Goal: Task Accomplishment & Management: Manage account settings

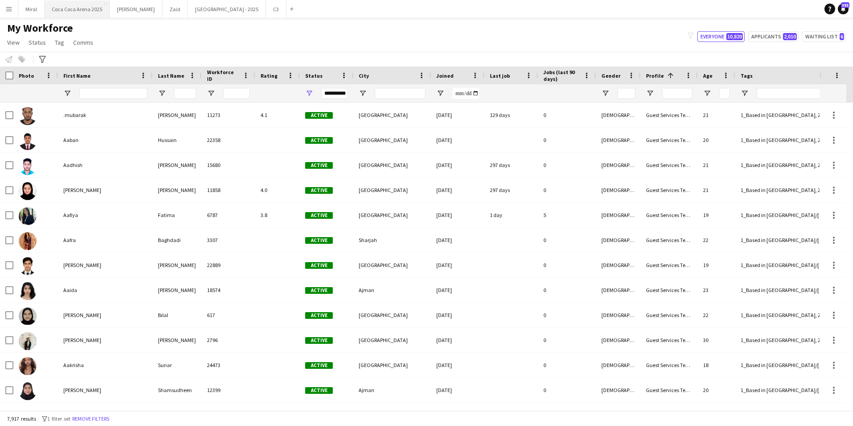
click at [77, 13] on button "[GEOGRAPHIC_DATA] 2025 Close" at bounding box center [77, 8] width 65 height 17
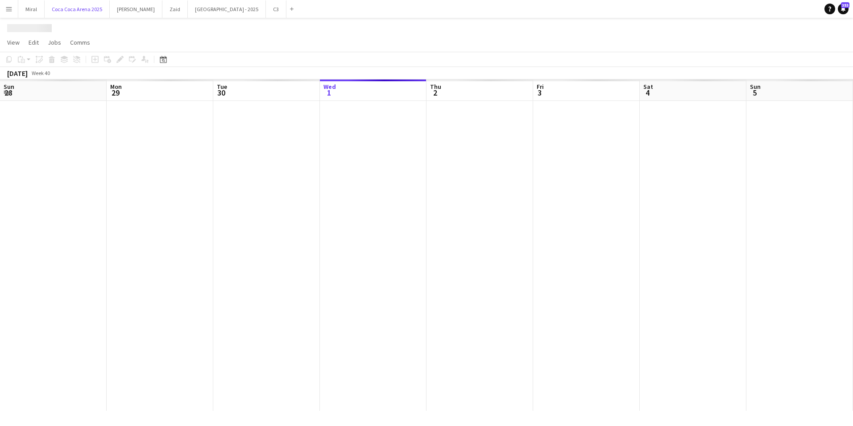
scroll to position [0, 213]
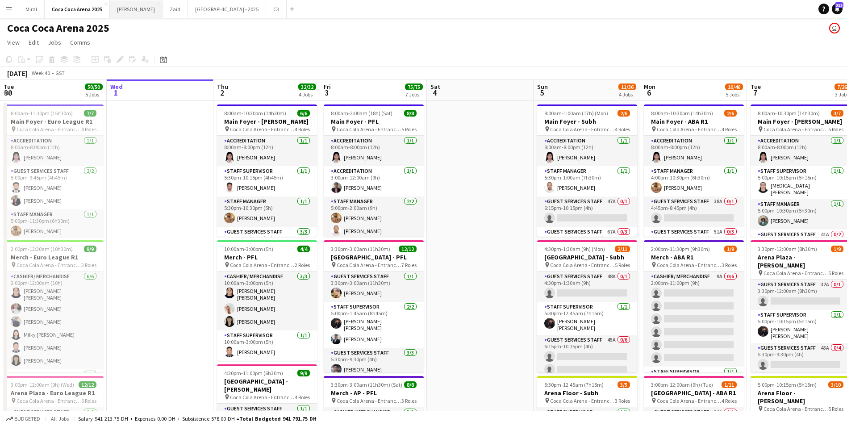
click at [125, 8] on button "[PERSON_NAME]" at bounding box center [136, 8] width 53 height 17
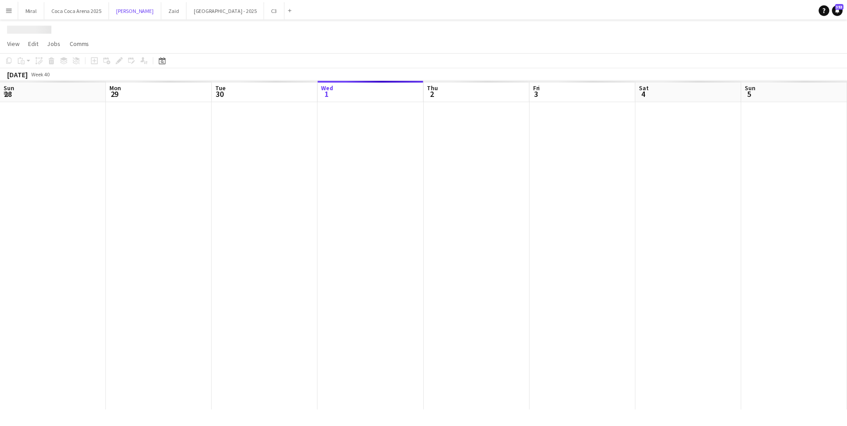
scroll to position [0, 213]
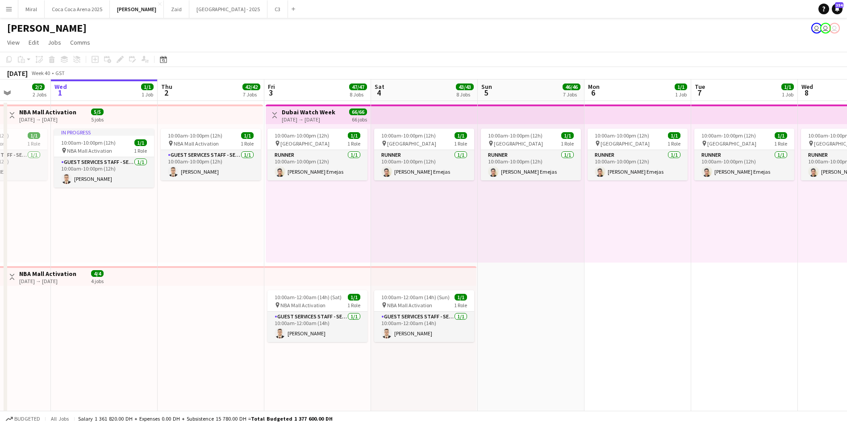
drag, startPoint x: 774, startPoint y: 283, endPoint x: 721, endPoint y: 283, distance: 53.6
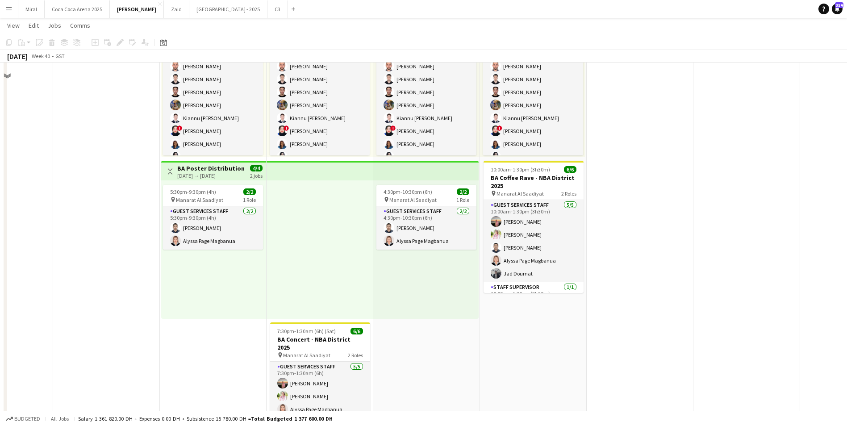
scroll to position [1205, 0]
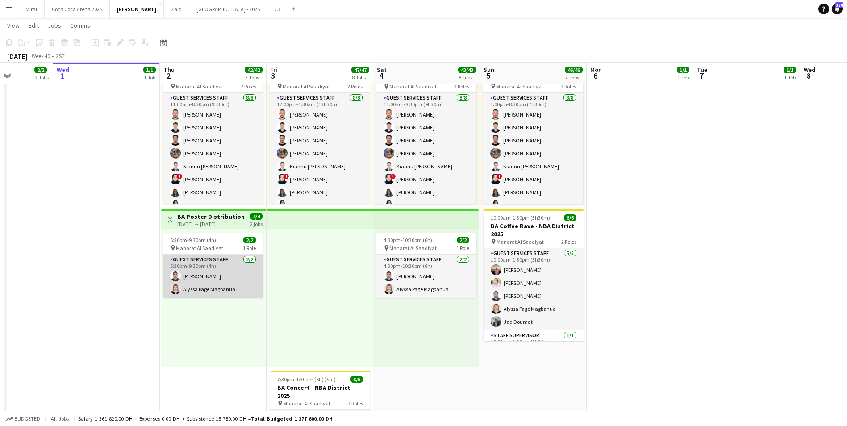
click at [230, 272] on app-card-role "Guest Services Staff [DATE] 5:30pm-9:30pm (4h) [PERSON_NAME] [PERSON_NAME] Page…" at bounding box center [213, 275] width 100 height 43
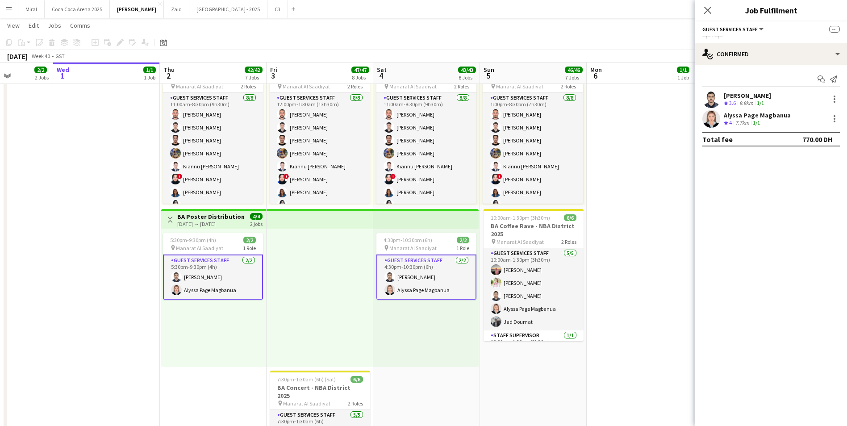
click at [759, 96] on div "[PERSON_NAME]" at bounding box center [747, 96] width 47 height 8
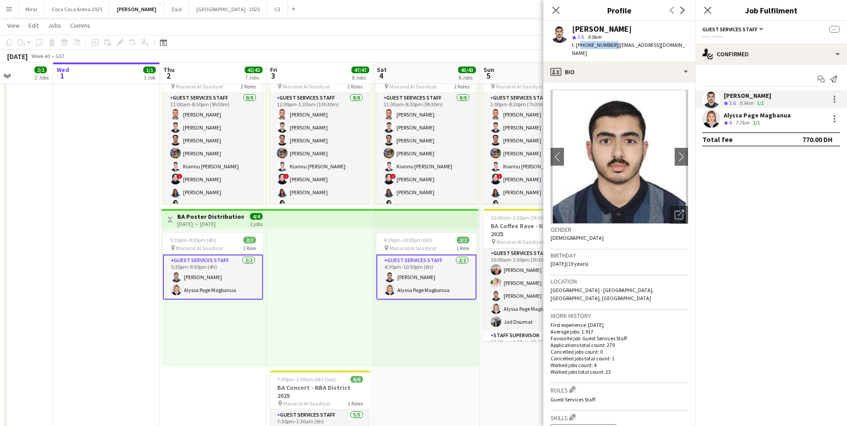
drag, startPoint x: 579, startPoint y: 45, endPoint x: 610, endPoint y: 45, distance: 31.7
click at [610, 45] on span "t. [PHONE_NUMBER]" at bounding box center [595, 45] width 46 height 7
copy span "971563974719"
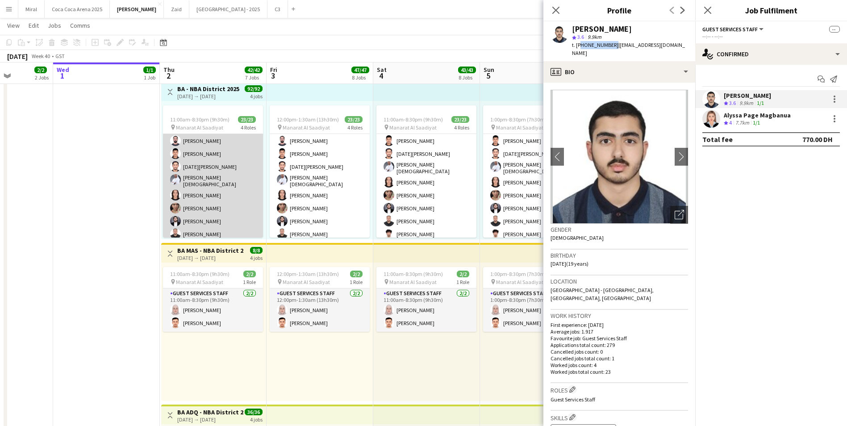
scroll to position [0, 0]
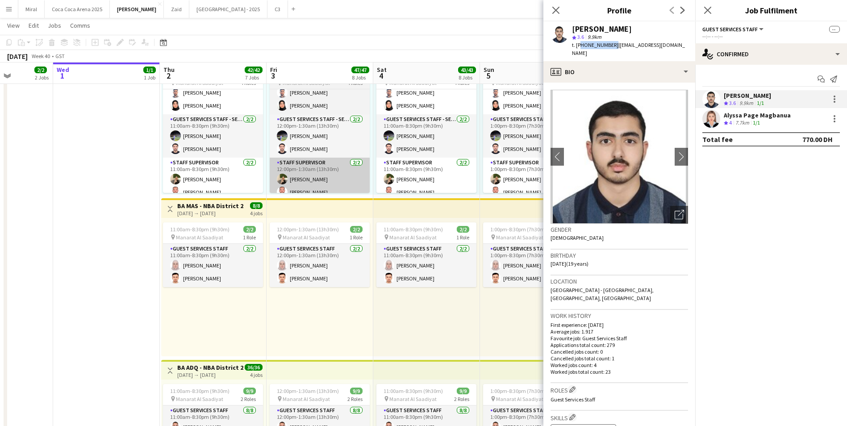
click at [225, 184] on app-card-role "Staff Supervisor [DATE] 11:00am-8:30pm (9h30m) [PERSON_NAME] [PERSON_NAME]" at bounding box center [213, 179] width 100 height 43
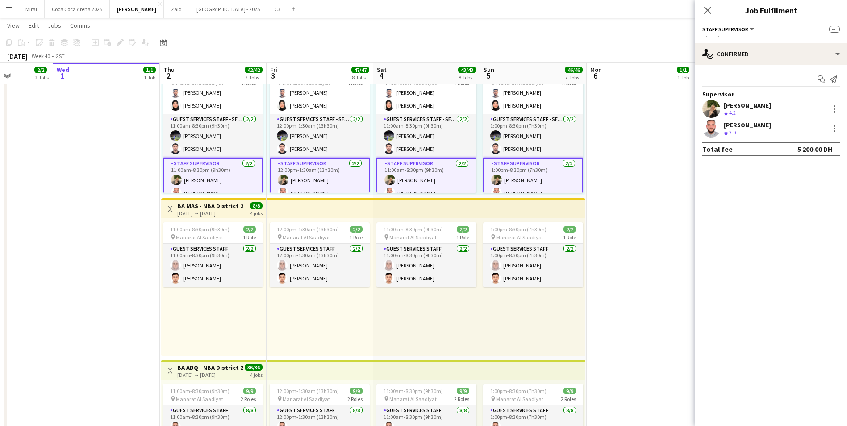
click at [768, 125] on div "[PERSON_NAME] Crew rating 3.9" at bounding box center [771, 129] width 152 height 18
click at [725, 127] on div "[PERSON_NAME]" at bounding box center [747, 125] width 47 height 8
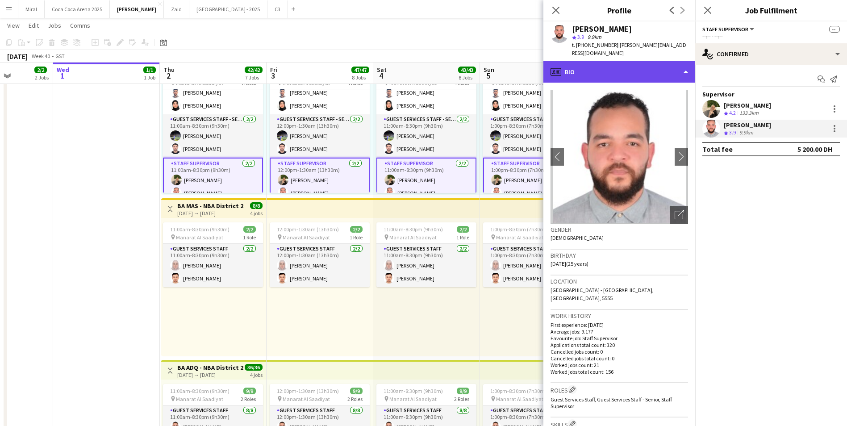
click at [633, 61] on div "profile Bio" at bounding box center [619, 71] width 152 height 21
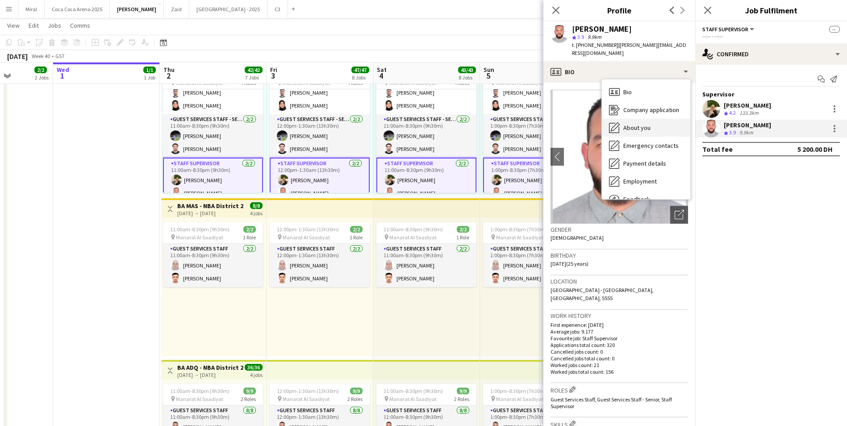
click at [650, 121] on div "About you About you" at bounding box center [646, 128] width 88 height 18
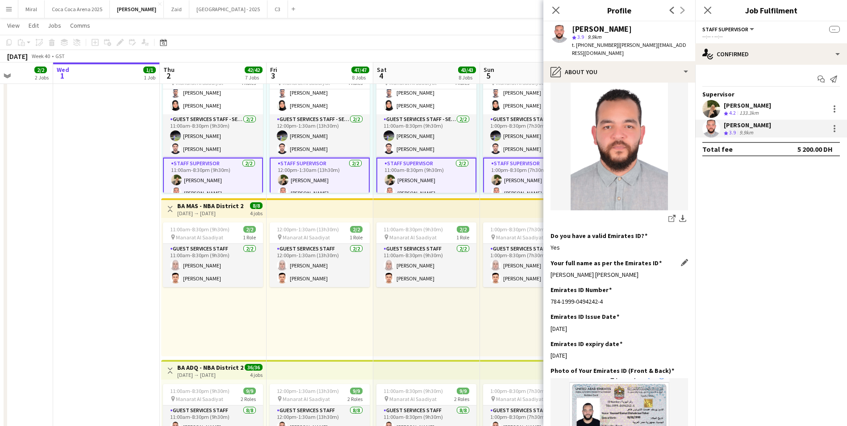
drag, startPoint x: 643, startPoint y: 252, endPoint x: 551, endPoint y: 252, distance: 92.4
click at [551, 271] on div "[PERSON_NAME] [PERSON_NAME]" at bounding box center [618, 275] width 137 height 8
copy div "[PERSON_NAME] [PERSON_NAME]"
drag, startPoint x: 579, startPoint y: 45, endPoint x: 610, endPoint y: 45, distance: 31.2
click at [610, 45] on span "t. [PHONE_NUMBER]" at bounding box center [595, 45] width 46 height 7
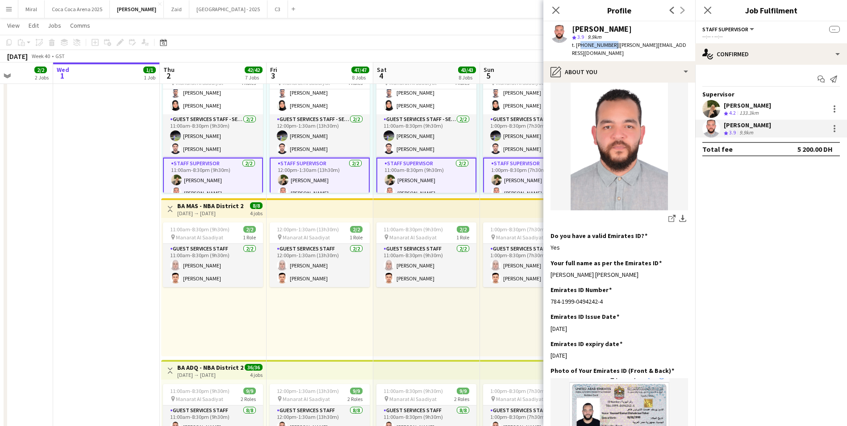
copy span "971553668803"
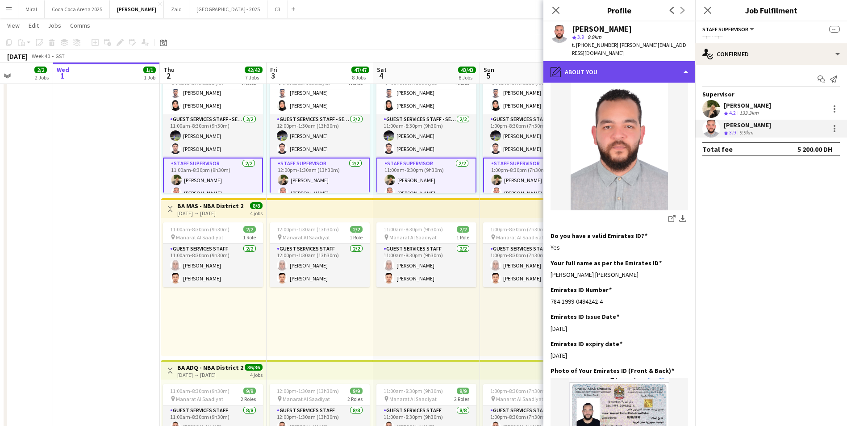
click at [633, 68] on div "pencil4 About you" at bounding box center [619, 71] width 152 height 21
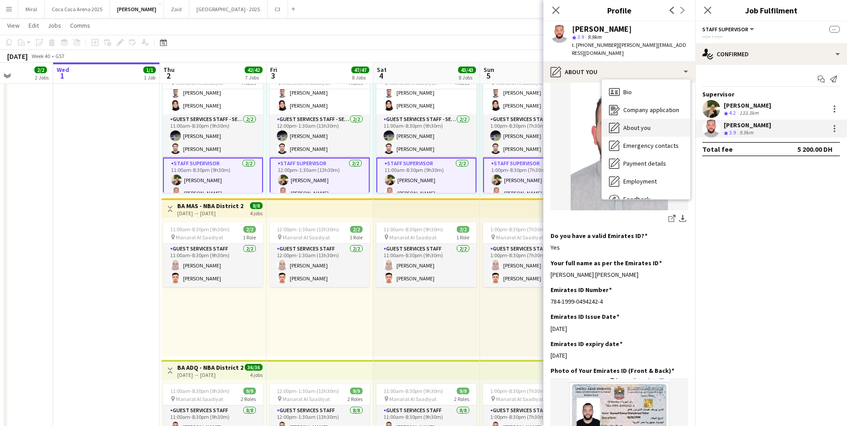
click at [648, 124] on span "About you" at bounding box center [636, 128] width 27 height 8
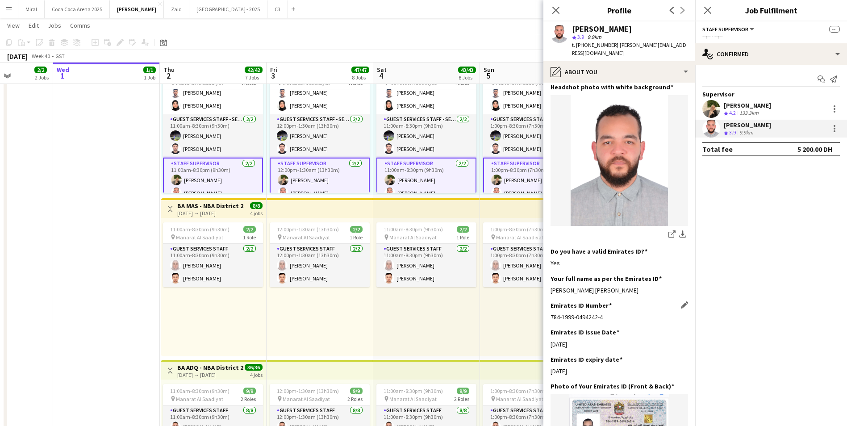
scroll to position [179, 0]
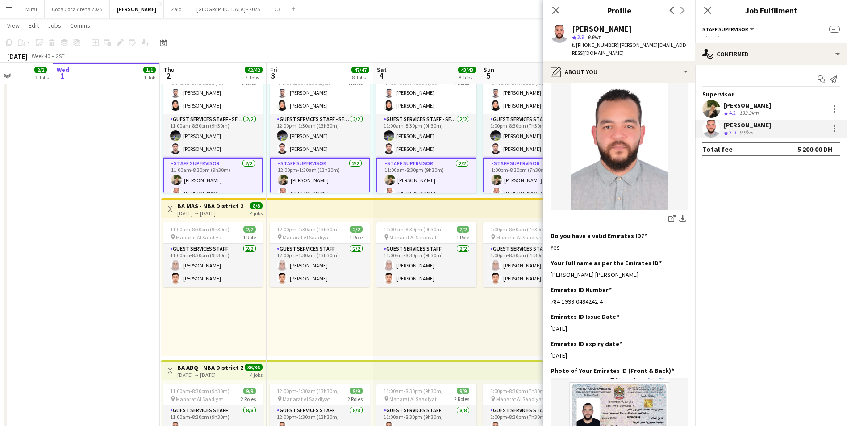
drag, startPoint x: 633, startPoint y: 249, endPoint x: 549, endPoint y: 248, distance: 83.9
click at [549, 248] on app-section-data-types "Bio Edit this field I'm [PERSON_NAME] Elshabrawi [PERSON_NAME], born on the [DE…" at bounding box center [619, 254] width 152 height 343
copy div "[PERSON_NAME] [PERSON_NAME]"
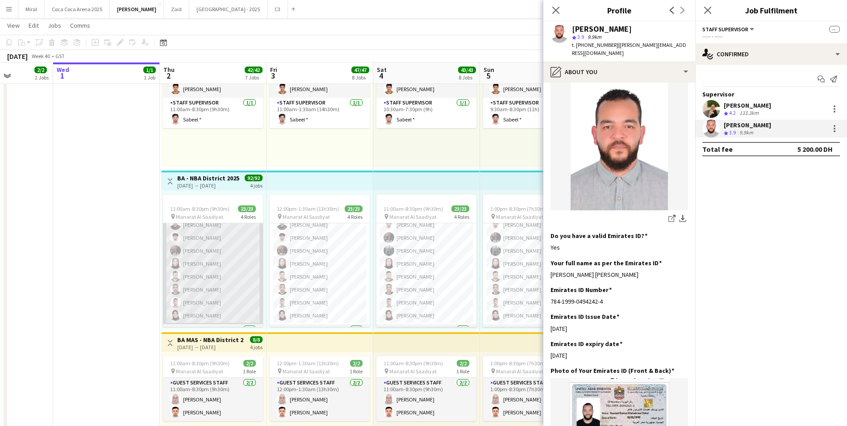
scroll to position [175, 0]
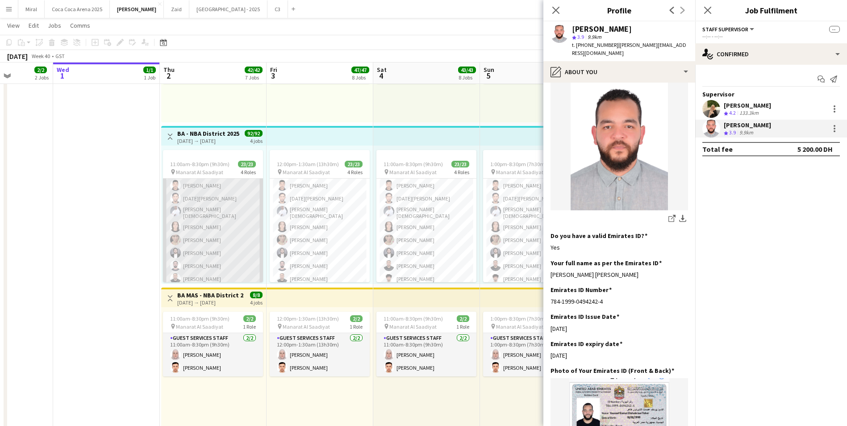
click at [226, 246] on app-card-role "Guest Services Staff 15/15 11:00am-8:30pm (9h30m) [PERSON_NAME][DATE] [PERSON_N…" at bounding box center [213, 271] width 100 height 214
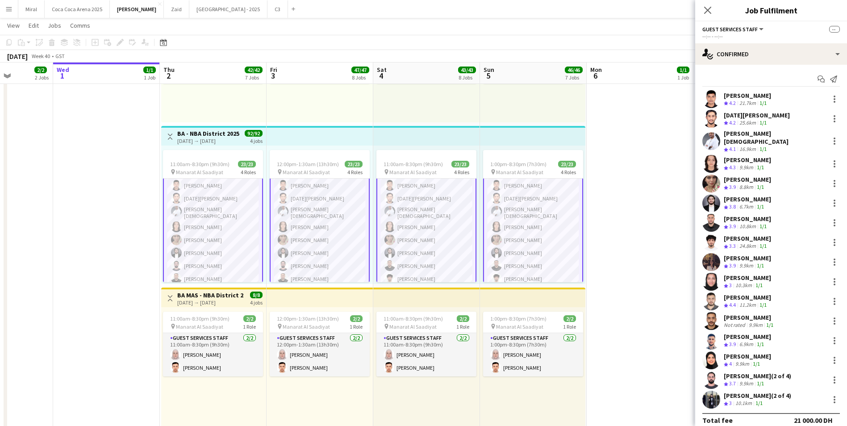
click at [770, 372] on div "[PERSON_NAME] (2 of 4)" at bounding box center [757, 376] width 67 height 8
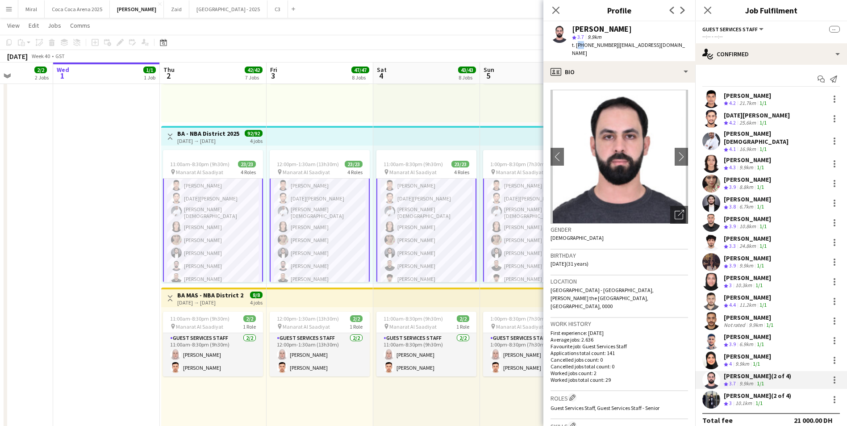
drag, startPoint x: 577, startPoint y: 45, endPoint x: 582, endPoint y: 45, distance: 4.9
click at [582, 45] on span "t. [PHONE_NUMBER]" at bounding box center [595, 45] width 46 height 7
click at [581, 45] on span "t. [PHONE_NUMBER]" at bounding box center [595, 45] width 46 height 7
drag, startPoint x: 578, startPoint y: 45, endPoint x: 610, endPoint y: 45, distance: 32.6
click at [610, 45] on span "t. [PHONE_NUMBER]" at bounding box center [595, 45] width 46 height 7
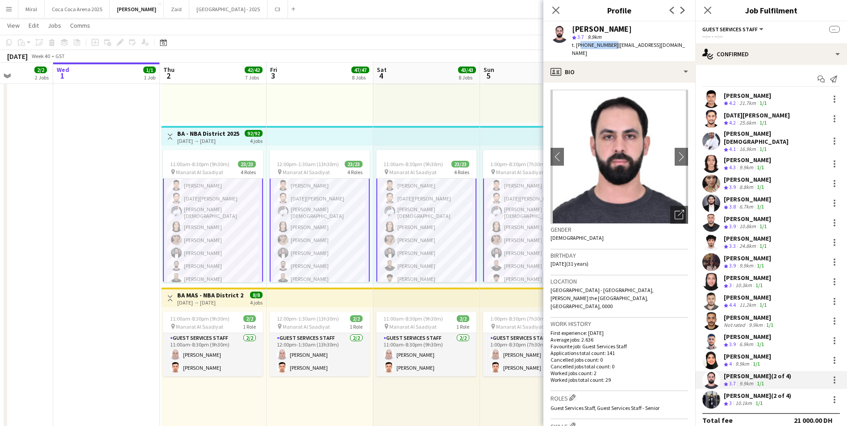
copy span "971556577740"
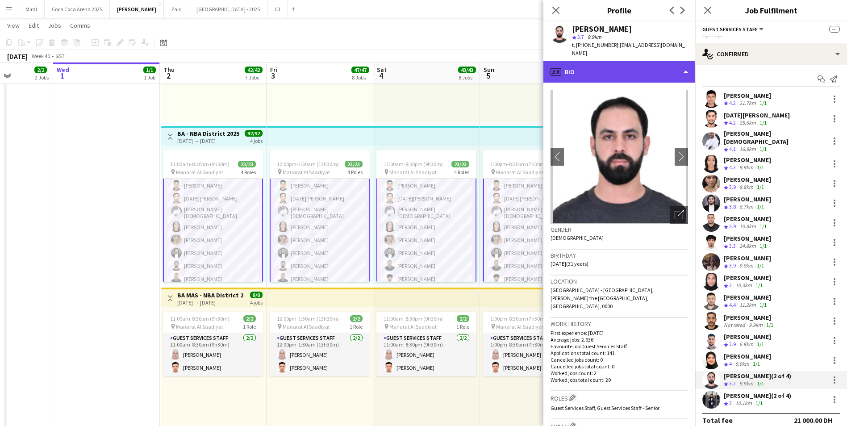
click at [637, 61] on div "profile Bio" at bounding box center [619, 71] width 152 height 21
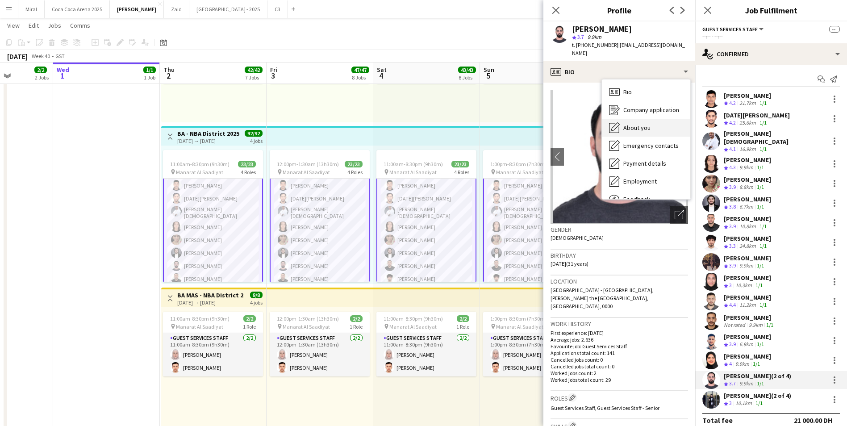
click at [656, 125] on div "About you About you" at bounding box center [646, 128] width 88 height 18
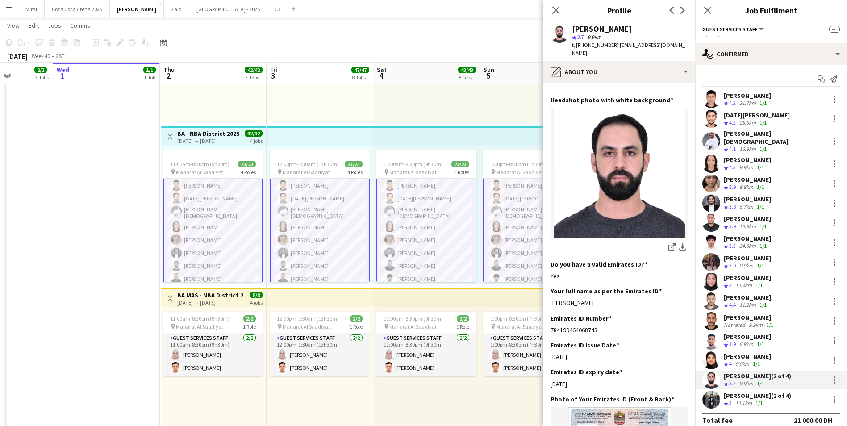
drag, startPoint x: 641, startPoint y: 295, endPoint x: 549, endPoint y: 293, distance: 91.5
click at [549, 293] on app-section-data-types "Bio Edit this field specializing in customer service, promotions, and ushering.…" at bounding box center [619, 254] width 152 height 343
copy div "[PERSON_NAME]"
click at [119, 288] on app-date-cell at bounding box center [106, 360] width 107 height 1123
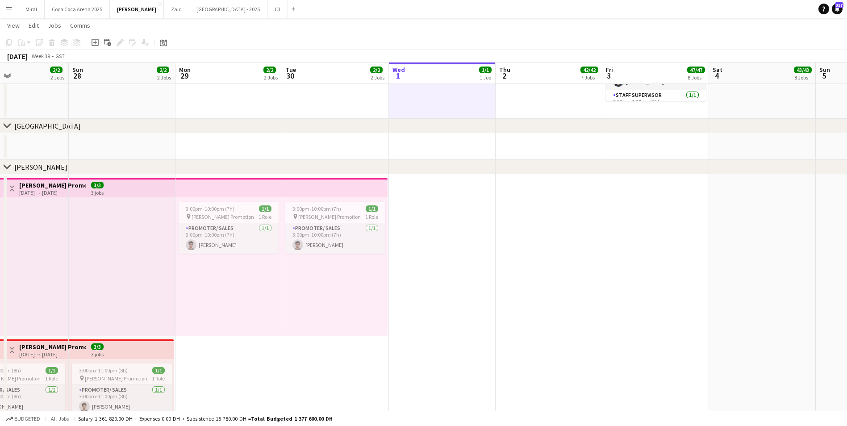
scroll to position [0, 251]
drag, startPoint x: 120, startPoint y: 309, endPoint x: 456, endPoint y: 297, distance: 336.3
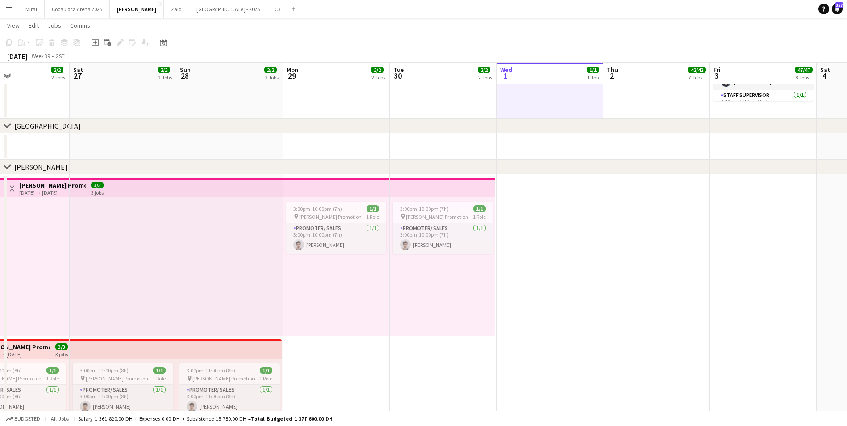
drag, startPoint x: 446, startPoint y: 331, endPoint x: 525, endPoint y: 322, distance: 79.6
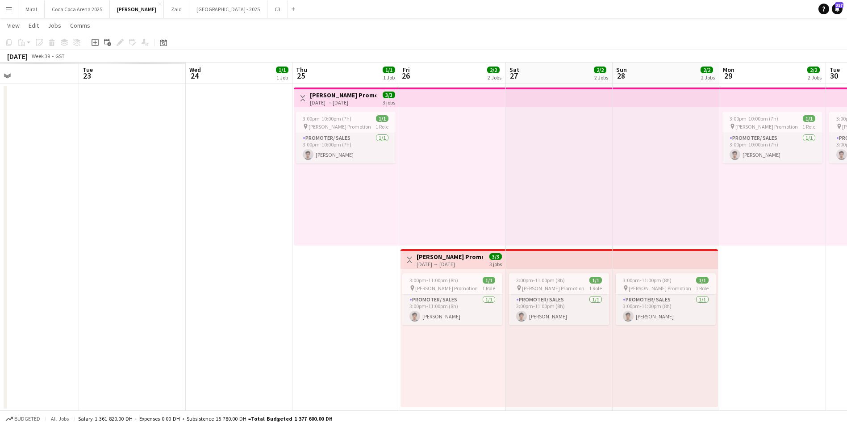
scroll to position [0, 202]
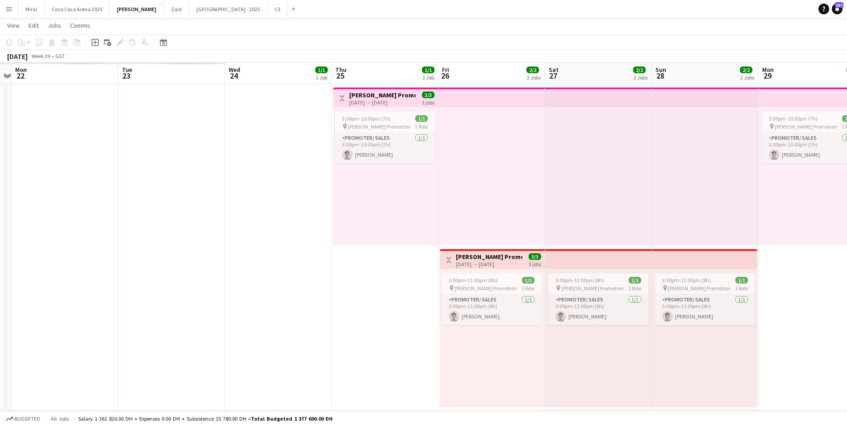
drag, startPoint x: 741, startPoint y: 321, endPoint x: 337, endPoint y: 365, distance: 406.9
drag, startPoint x: 337, startPoint y: 365, endPoint x: 213, endPoint y: 365, distance: 124.1
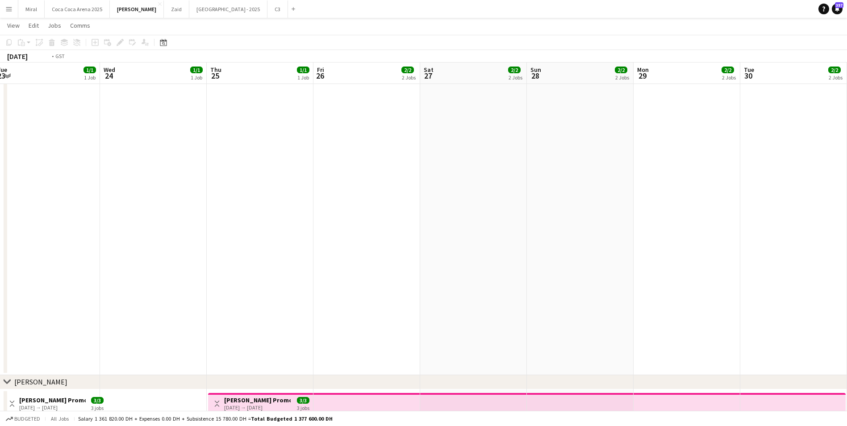
drag, startPoint x: 187, startPoint y: 216, endPoint x: 0, endPoint y: 204, distance: 187.4
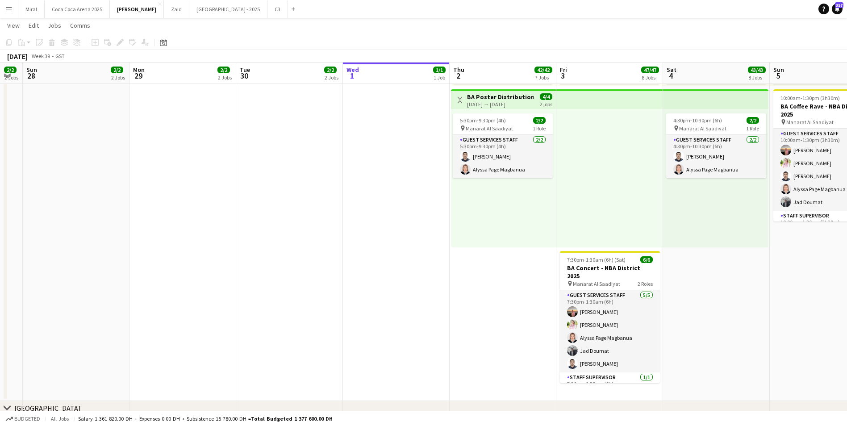
scroll to position [0, 304]
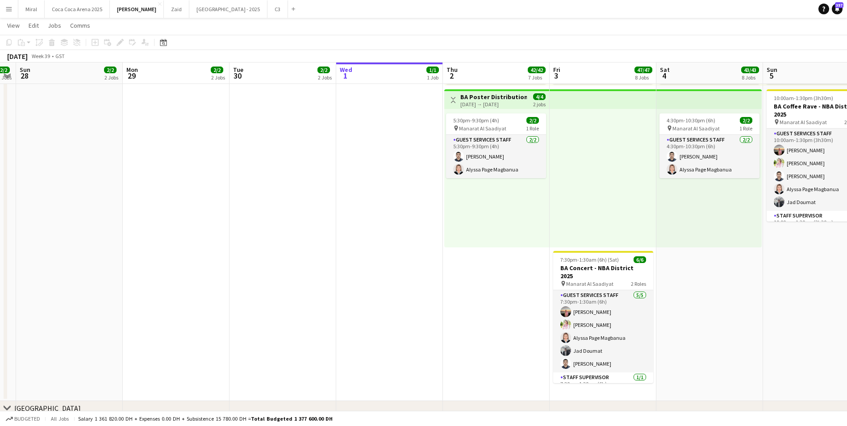
drag, startPoint x: 684, startPoint y: 201, endPoint x: 302, endPoint y: 208, distance: 382.2
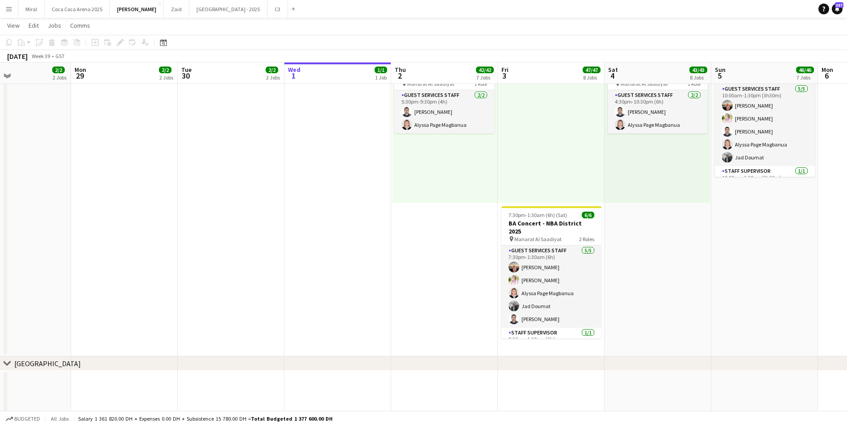
scroll to position [0, 357]
drag, startPoint x: 402, startPoint y: 245, endPoint x: 349, endPoint y: 252, distance: 53.6
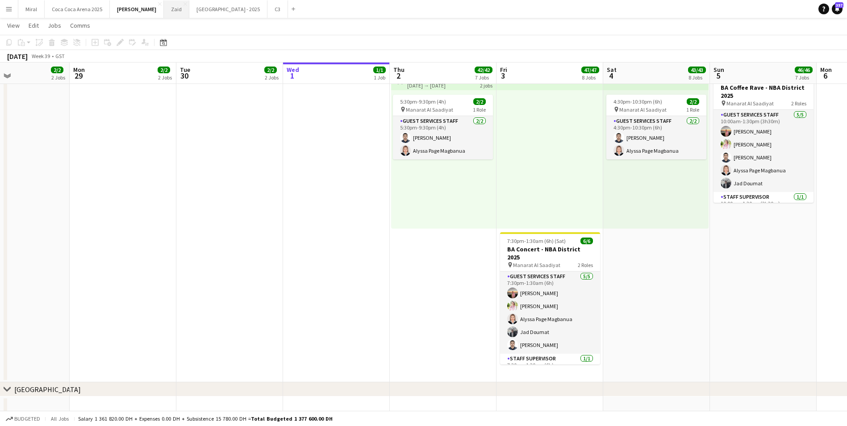
scroll to position [1325, 0]
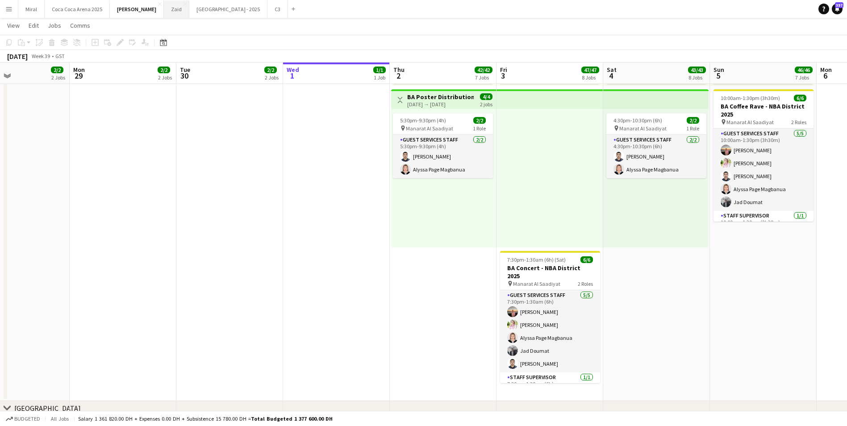
click at [164, 15] on button "Zaid Close" at bounding box center [176, 8] width 25 height 17
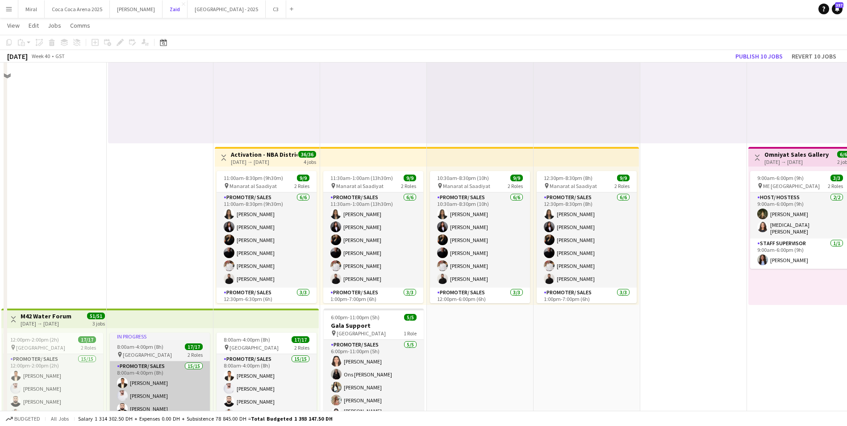
scroll to position [134, 0]
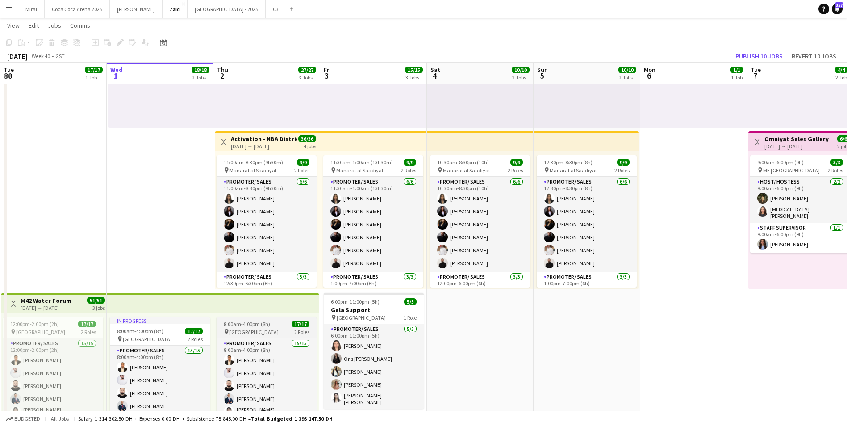
click at [257, 329] on span "[GEOGRAPHIC_DATA]" at bounding box center [253, 332] width 49 height 7
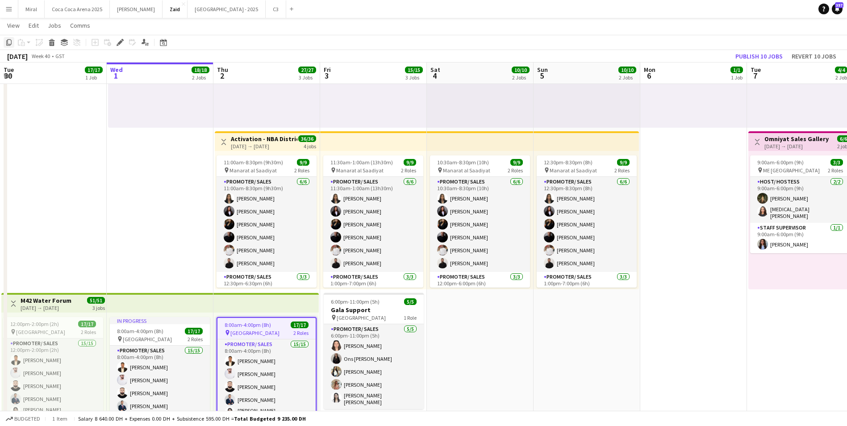
drag, startPoint x: 257, startPoint y: 328, endPoint x: 9, endPoint y: 40, distance: 379.9
click at [9, 40] on icon at bounding box center [8, 42] width 5 height 6
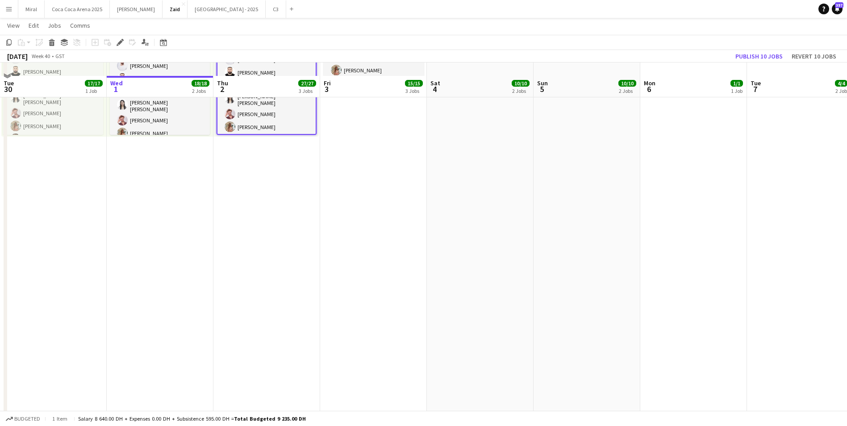
scroll to position [357, 0]
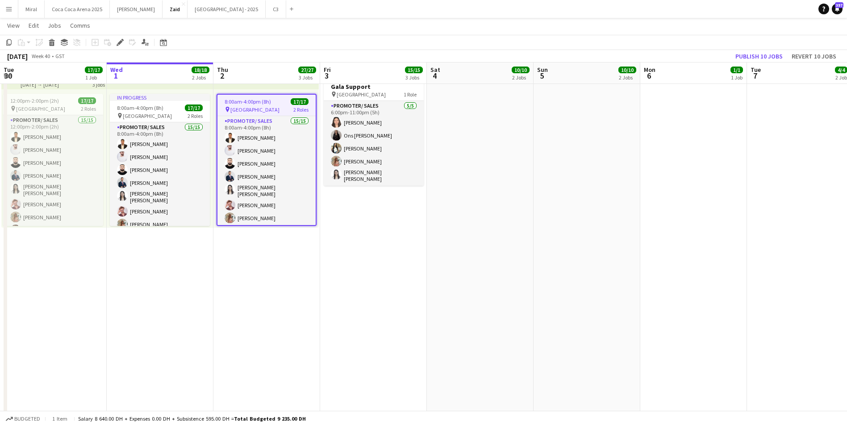
click at [271, 304] on app-date-cell "1:00pm-10:00pm (9h) 1/1 pin ALAIA Boutique 1 Role Host/ Hostess [DATE] 1:00pm-1…" at bounding box center [266, 357] width 107 height 1228
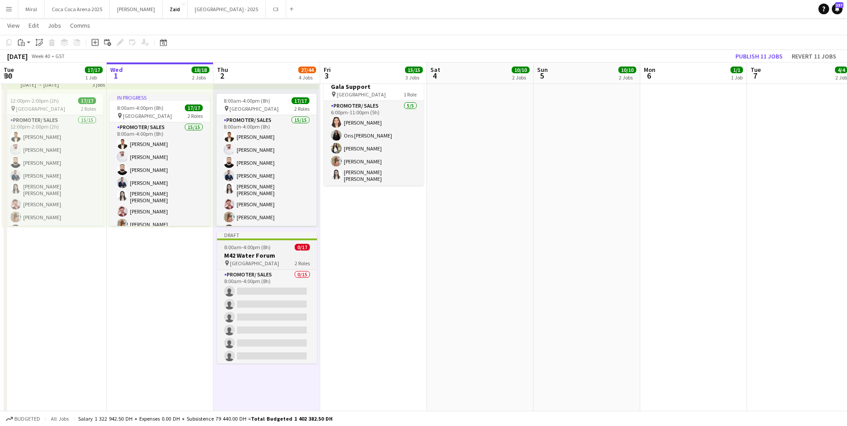
click at [266, 247] on span "8:00am-4:00pm (8h)" at bounding box center [247, 247] width 46 height 7
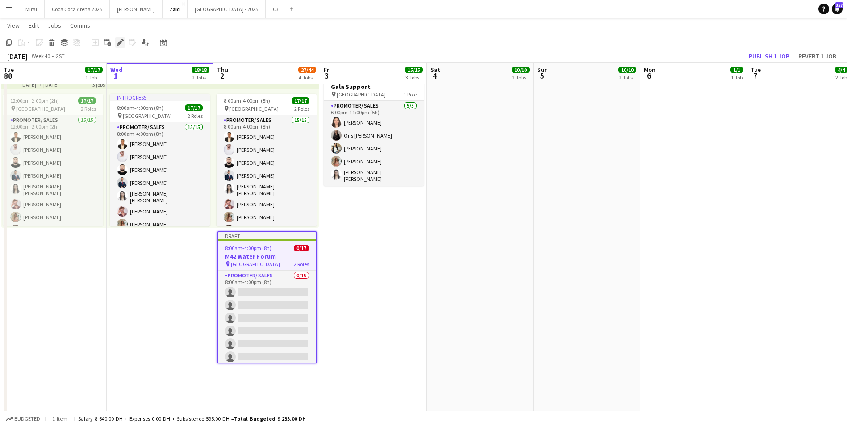
click at [119, 42] on icon "Edit" at bounding box center [120, 42] width 7 height 7
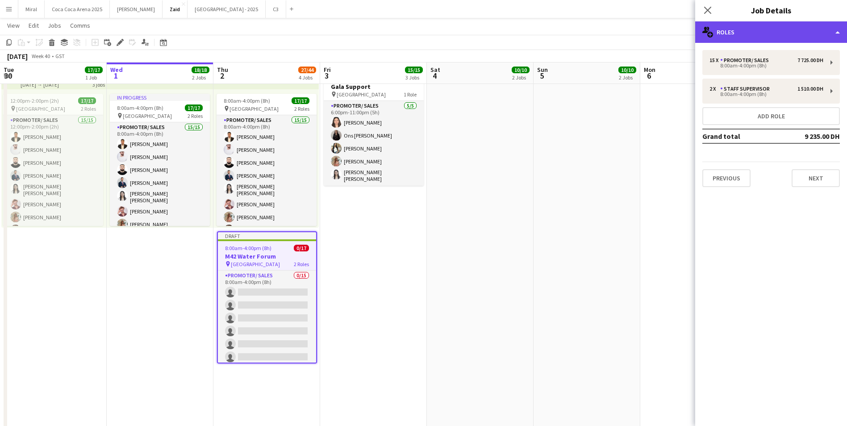
click at [755, 34] on div "multiple-users-add Roles" at bounding box center [771, 31] width 152 height 21
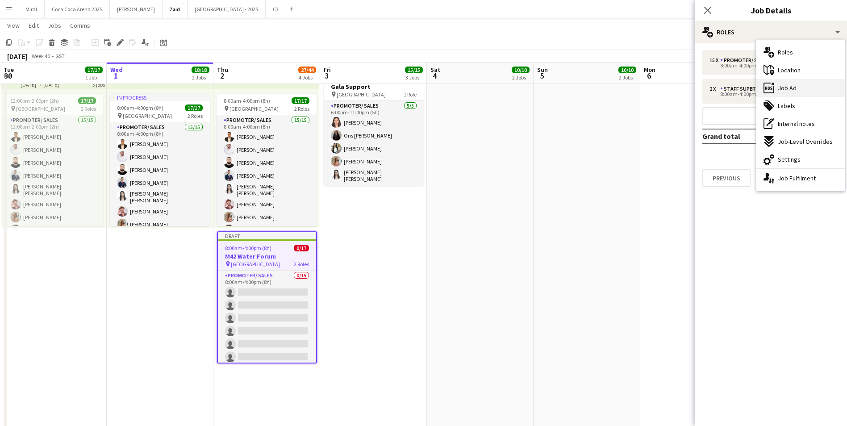
click at [800, 87] on div "ads-window Job Ad" at bounding box center [800, 88] width 88 height 18
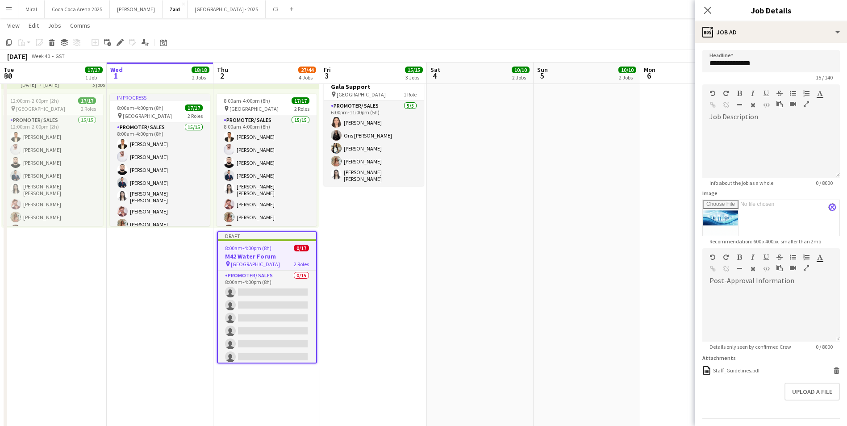
click at [829, 205] on button "close" at bounding box center [832, 207] width 7 height 7
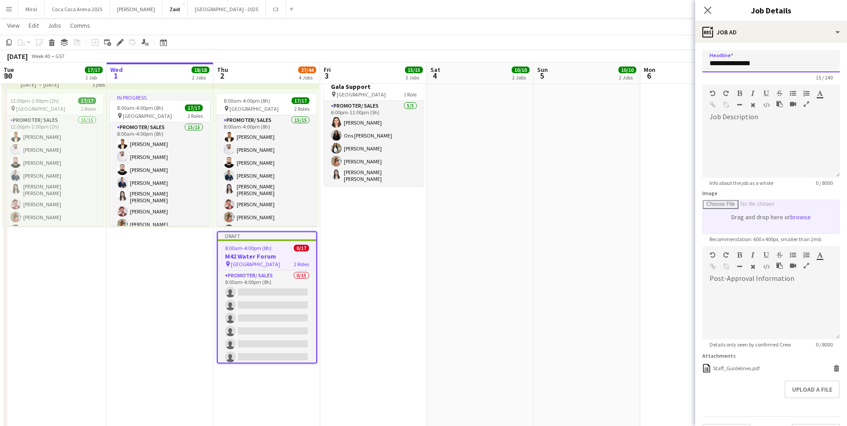
drag, startPoint x: 775, startPoint y: 64, endPoint x: 699, endPoint y: 70, distance: 76.6
click at [699, 70] on form "**********" at bounding box center [771, 245] width 152 height 391
paste input "***"
type input "**********"
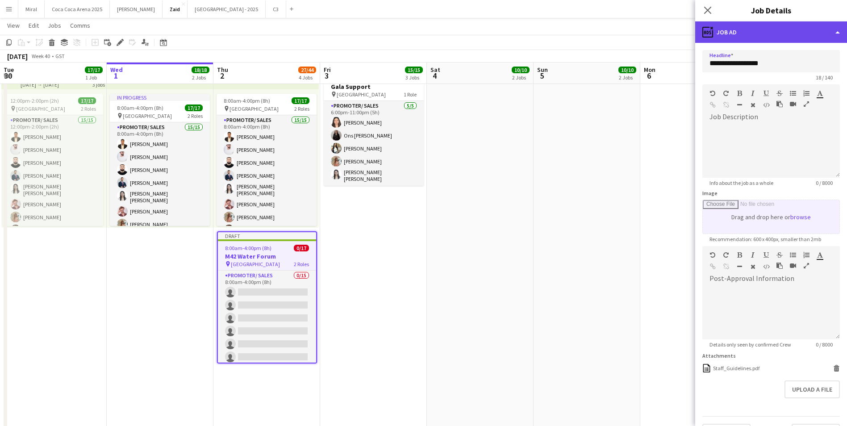
click at [769, 32] on div "ads-window Job Ad" at bounding box center [771, 31] width 152 height 21
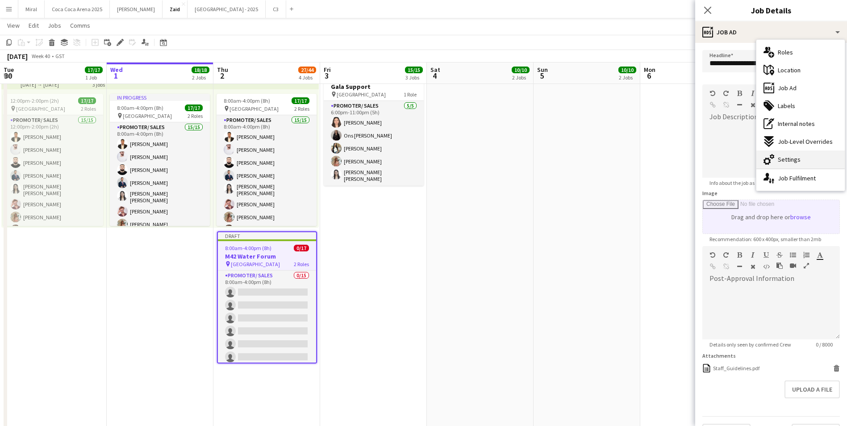
click at [800, 155] on div "cog-double-3 Settings" at bounding box center [800, 159] width 88 height 18
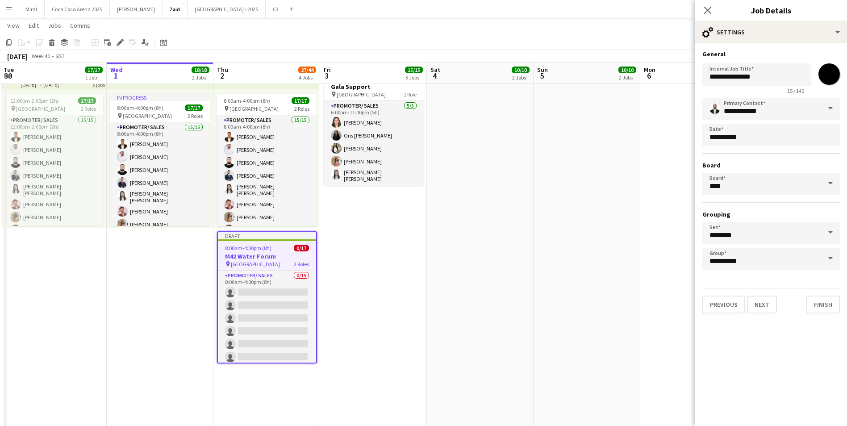
type input "*******"
drag, startPoint x: 767, startPoint y: 79, endPoint x: 700, endPoint y: 80, distance: 67.4
click at [700, 80] on form "**********" at bounding box center [771, 181] width 152 height 263
paste input "***"
type input "**********"
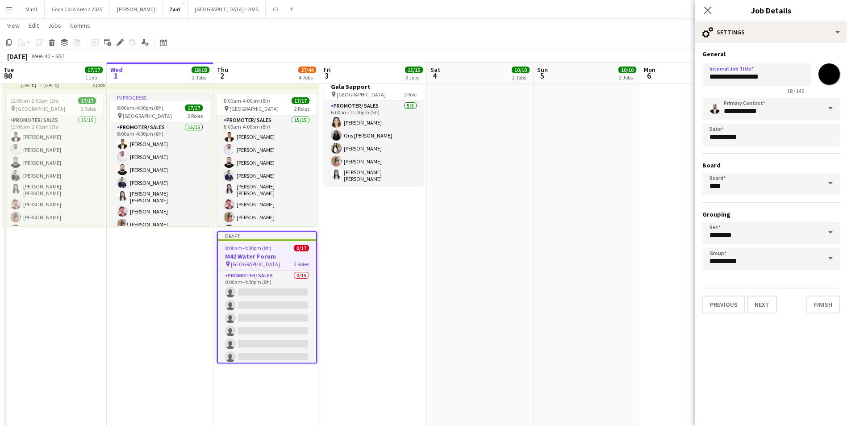
click at [831, 79] on input "*******" at bounding box center [829, 74] width 32 height 32
type input "*******"
click at [274, 258] on h3 "M42 Water Forum" at bounding box center [267, 256] width 98 height 8
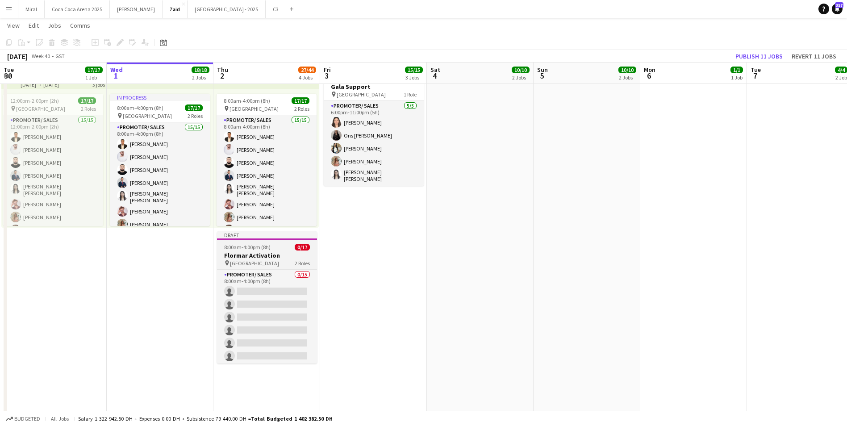
scroll to position [0, 213]
click at [252, 260] on span "[GEOGRAPHIC_DATA]" at bounding box center [254, 263] width 49 height 7
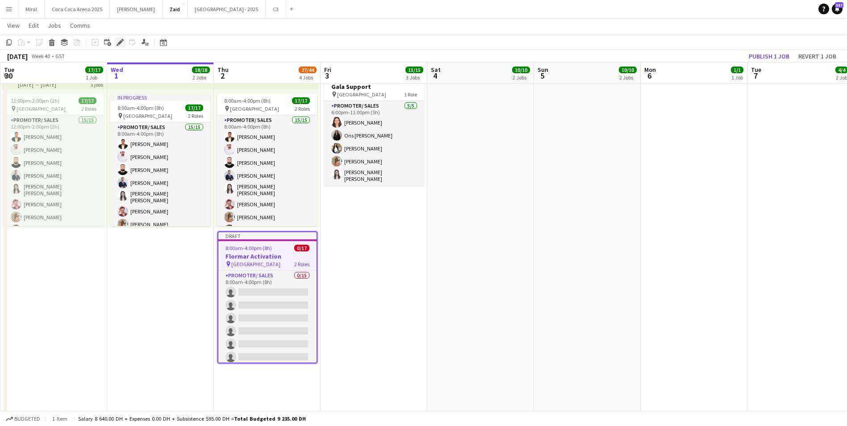
click at [118, 42] on icon "Edit" at bounding box center [120, 42] width 7 height 7
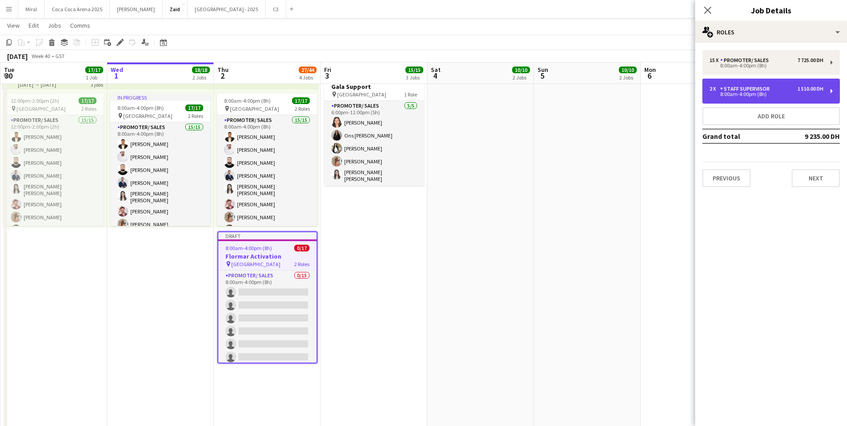
click at [788, 89] on div "2 x Staff Supervisor 1 510.00 DH" at bounding box center [766, 89] width 114 height 6
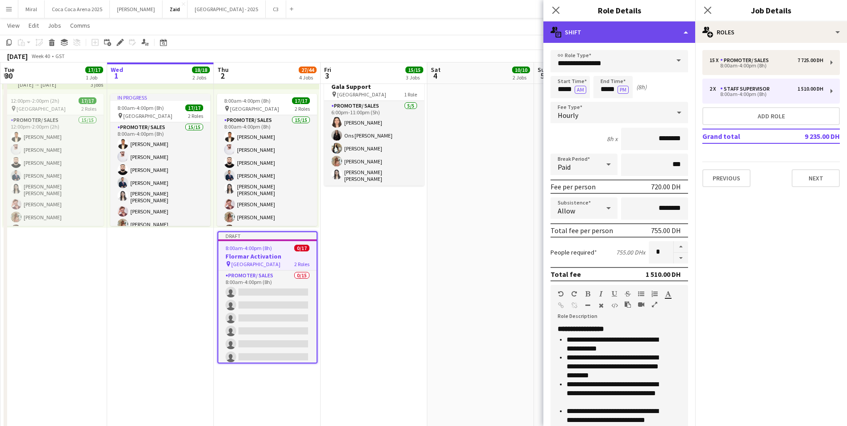
click at [679, 28] on div "multiple-actions-text Shift" at bounding box center [619, 31] width 152 height 21
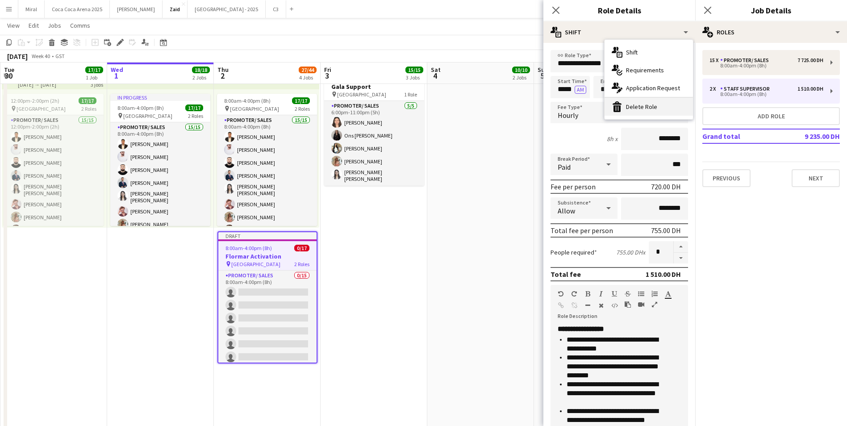
click at [663, 104] on div "bin-2 Delete Role" at bounding box center [648, 107] width 88 height 18
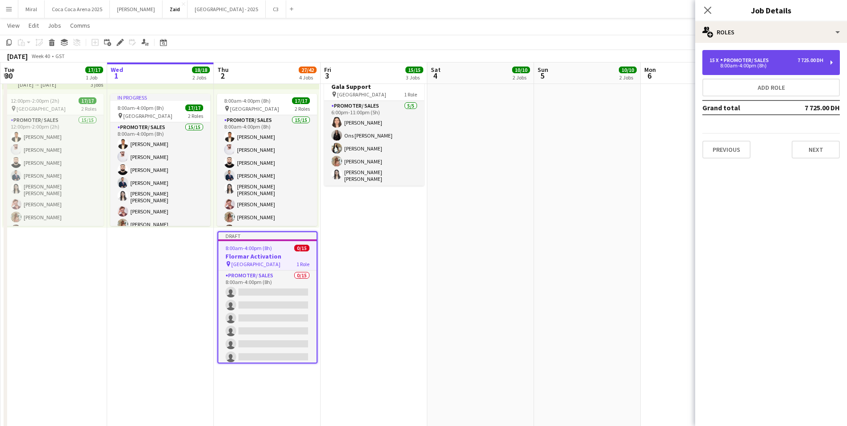
click at [765, 53] on div "15 x Promoter/ Sales 7 725.00 DH 8:00am-4:00pm (8h)" at bounding box center [770, 62] width 137 height 25
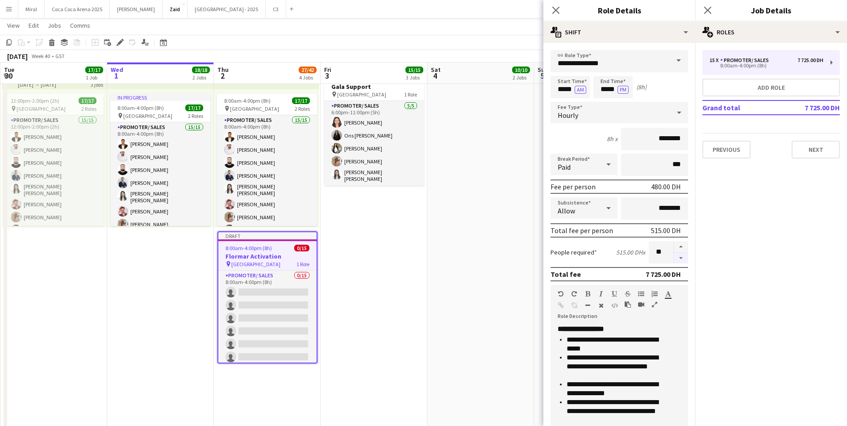
click at [674, 258] on button "button" at bounding box center [681, 258] width 14 height 11
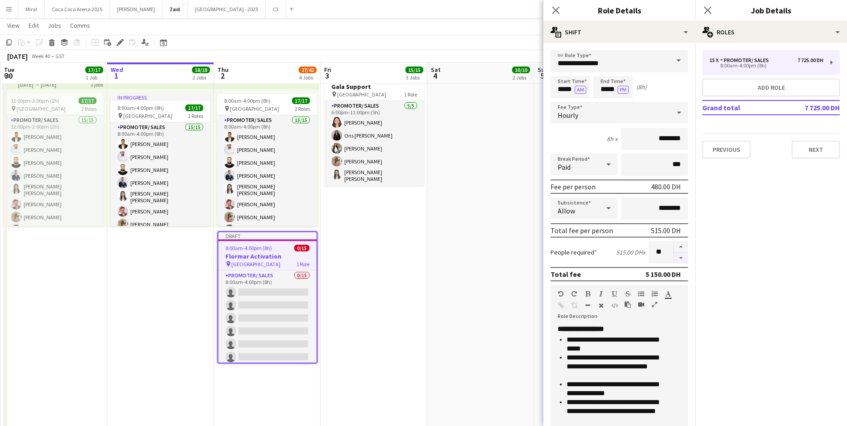
click at [674, 258] on button "button" at bounding box center [681, 258] width 14 height 11
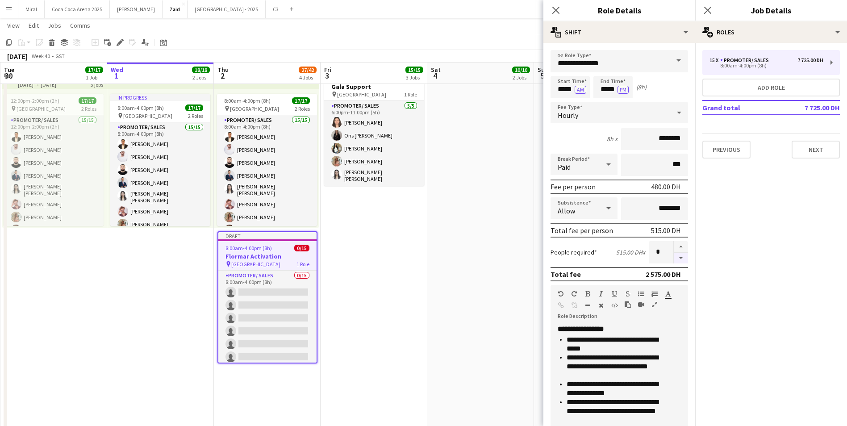
click at [674, 258] on button "button" at bounding box center [681, 258] width 14 height 11
type input "*"
click at [653, 140] on input "********" at bounding box center [654, 139] width 67 height 22
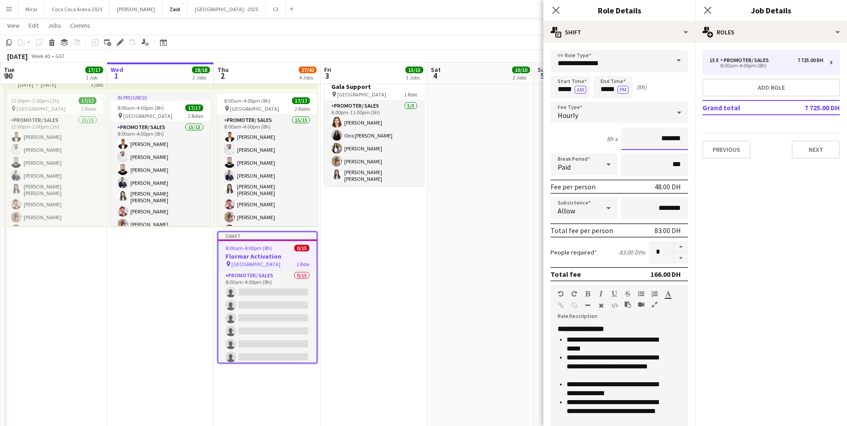
click at [654, 138] on input "*******" at bounding box center [654, 139] width 67 height 22
type input "********"
click at [556, 87] on input "*****" at bounding box center [569, 87] width 39 height 22
type input "*****"
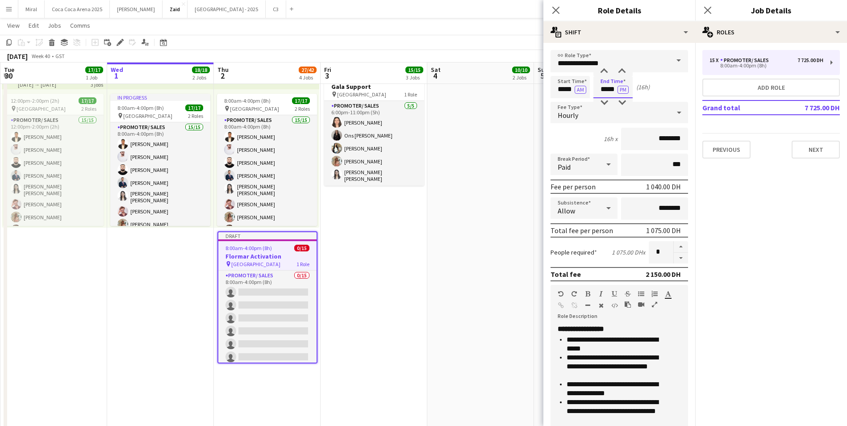
click at [602, 89] on input "*****" at bounding box center [612, 87] width 39 height 22
click at [577, 87] on button "AM" at bounding box center [581, 90] width 12 height 8
click at [598, 88] on input "*****" at bounding box center [612, 87] width 39 height 22
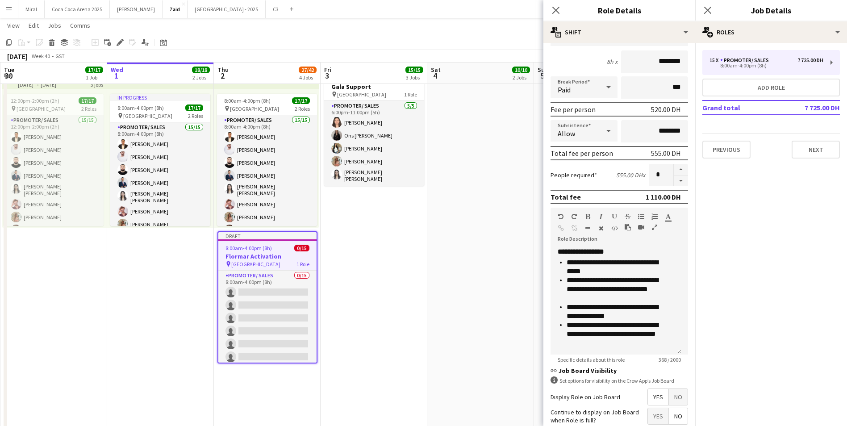
scroll to position [94, 0]
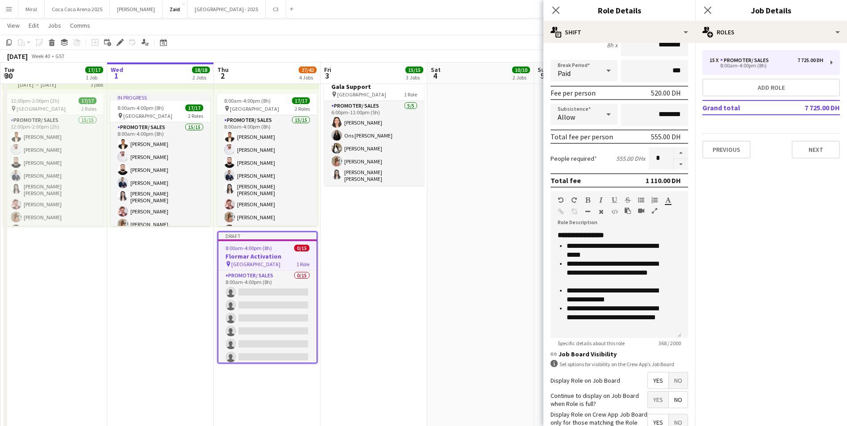
type input "*****"
drag, startPoint x: 606, startPoint y: 256, endPoint x: 566, endPoint y: 249, distance: 41.2
click at [566, 249] on ul "**********" at bounding box center [613, 290] width 110 height 98
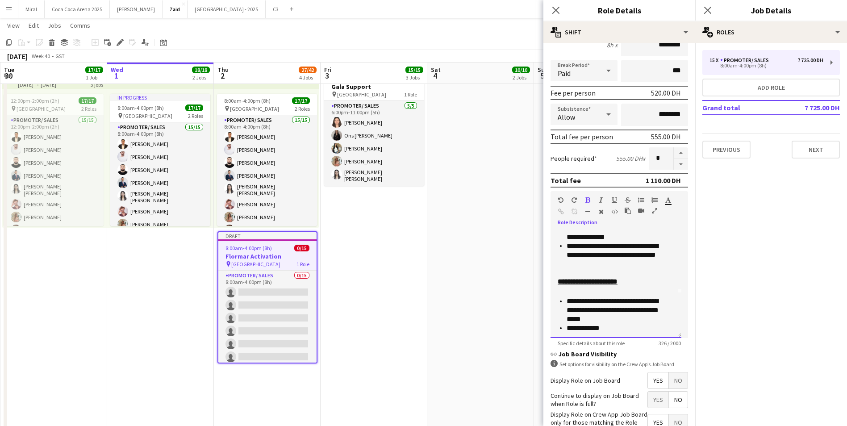
scroll to position [46, 0]
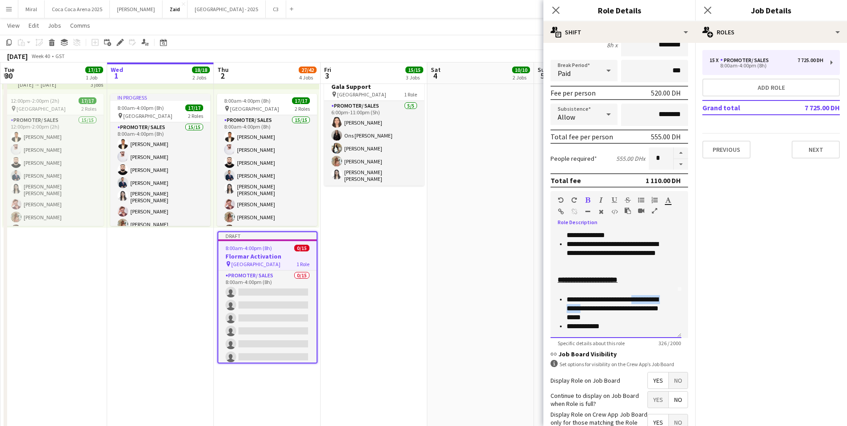
drag, startPoint x: 579, startPoint y: 309, endPoint x: 636, endPoint y: 299, distance: 57.5
click at [636, 299] on p "**********" at bounding box center [616, 308] width 101 height 27
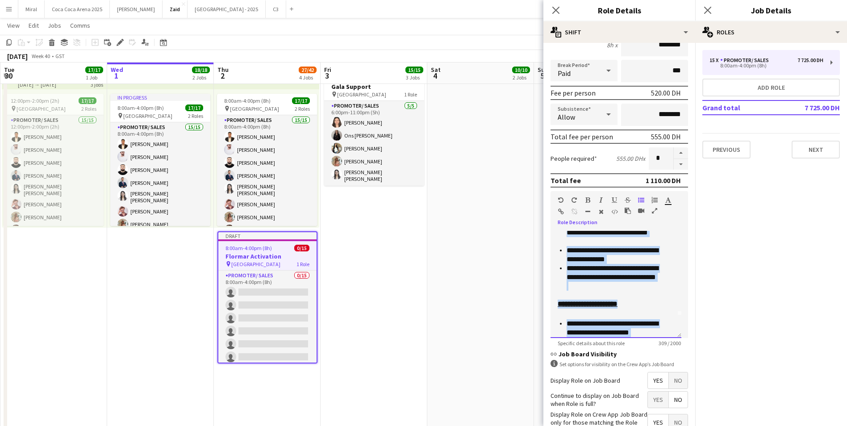
scroll to position [0, 0]
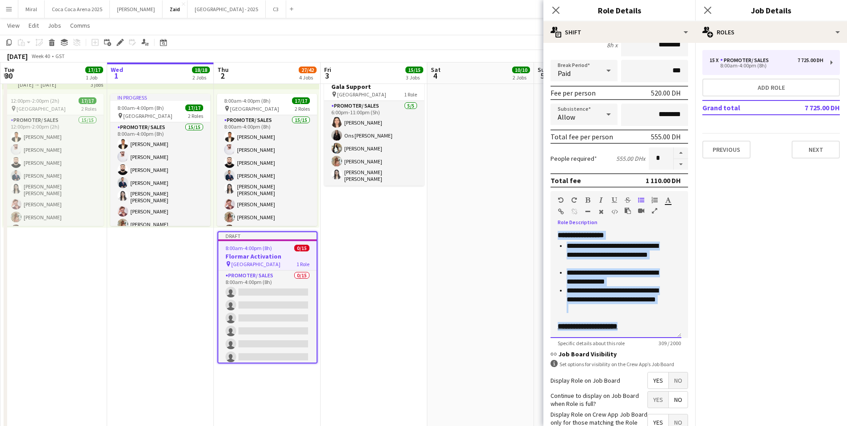
drag, startPoint x: 619, startPoint y: 328, endPoint x: 550, endPoint y: 234, distance: 116.2
click at [550, 234] on form "**********" at bounding box center [619, 220] width 152 height 529
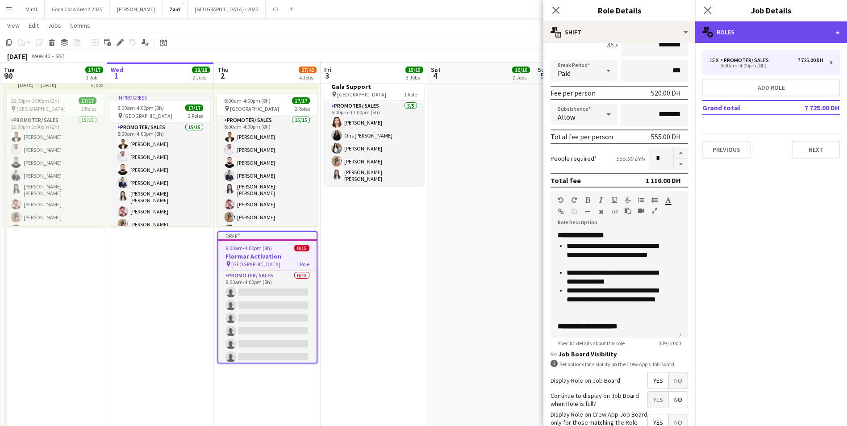
click at [795, 32] on div "multiple-users-add Roles" at bounding box center [771, 31] width 152 height 21
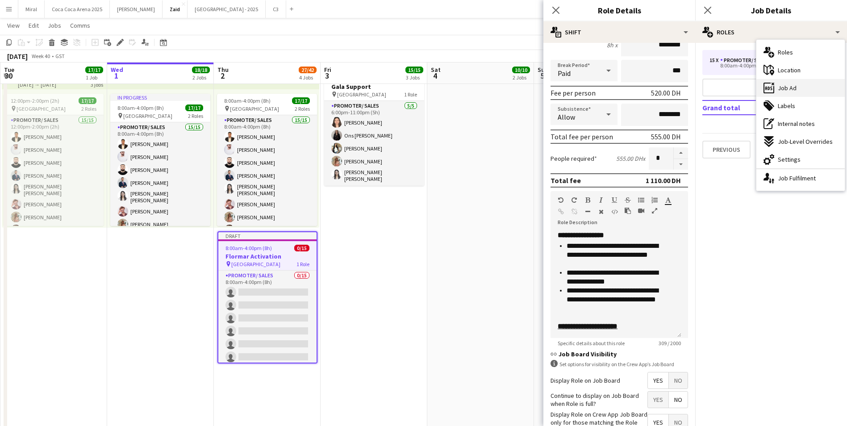
click at [802, 90] on div "ads-window Job Ad" at bounding box center [800, 88] width 88 height 18
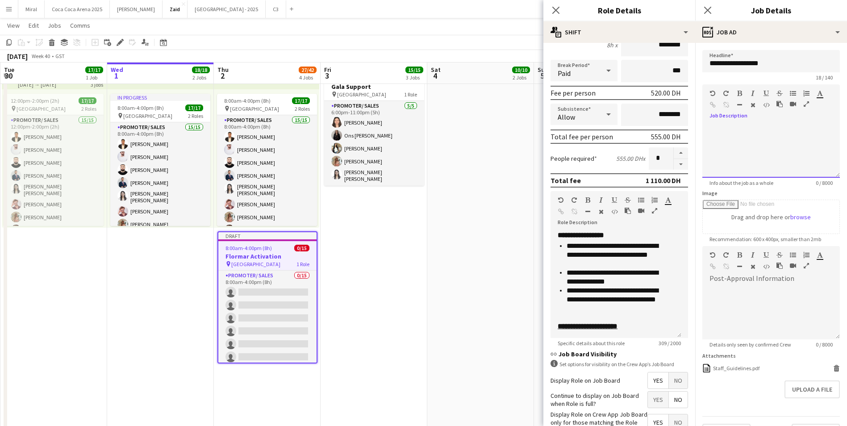
click at [718, 123] on div at bounding box center [770, 148] width 137 height 60
paste div
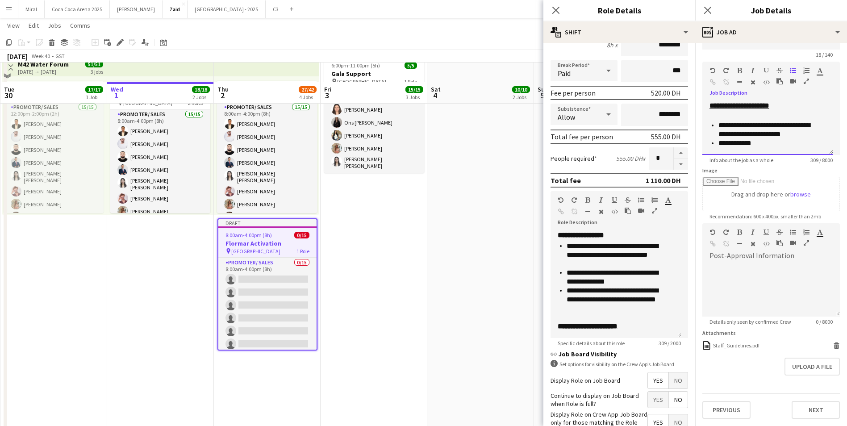
scroll to position [357, 0]
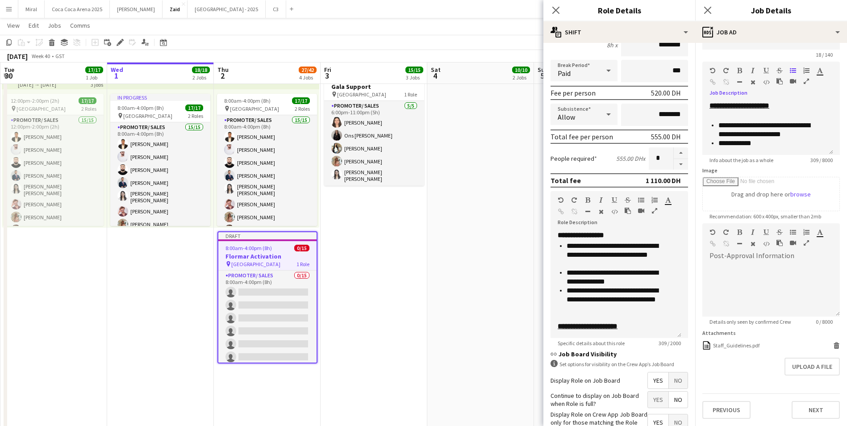
click at [275, 259] on h3 "Flormar Activation" at bounding box center [267, 256] width 98 height 8
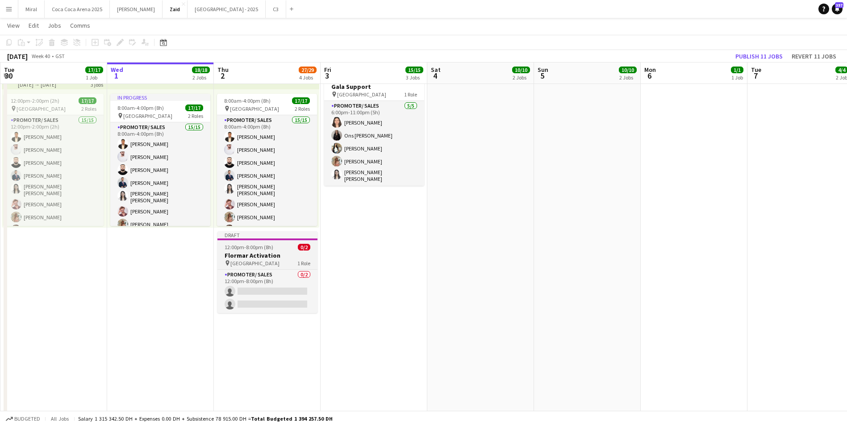
click at [275, 259] on h3 "Flormar Activation" at bounding box center [267, 255] width 100 height 8
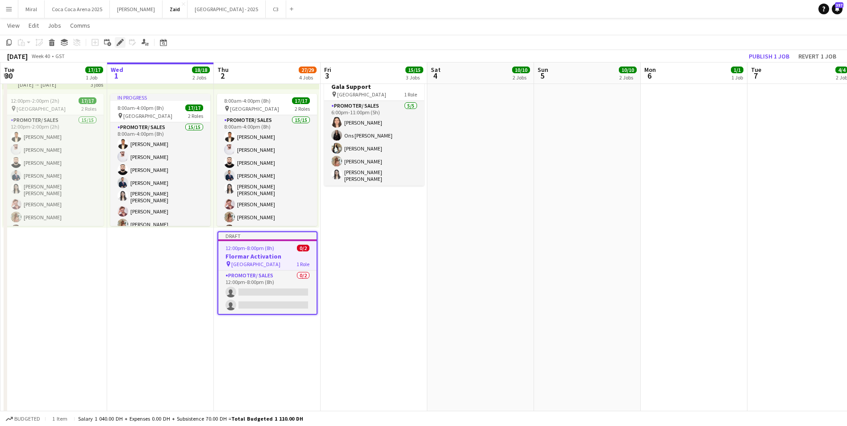
click at [121, 44] on icon "Edit" at bounding box center [120, 42] width 7 height 7
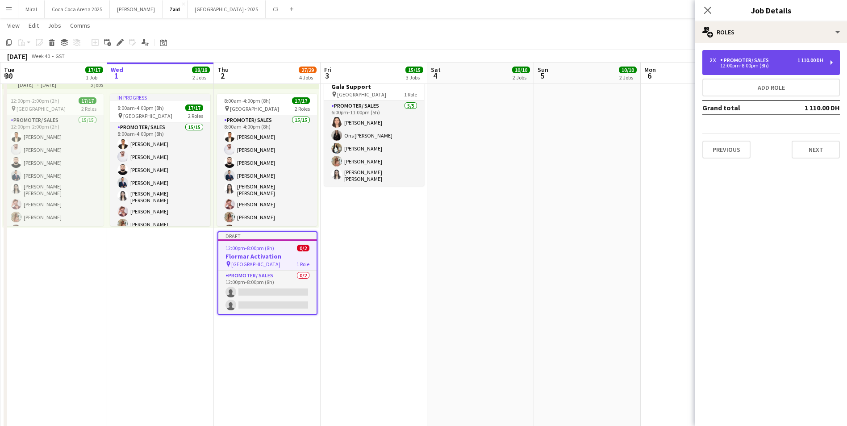
click at [751, 59] on div "Promoter/ Sales" at bounding box center [746, 60] width 52 height 6
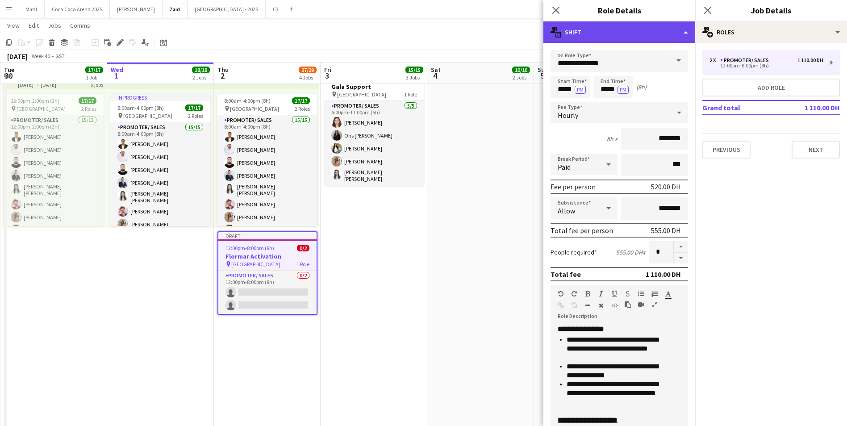
click at [665, 31] on div "multiple-actions-text Shift" at bounding box center [619, 31] width 152 height 21
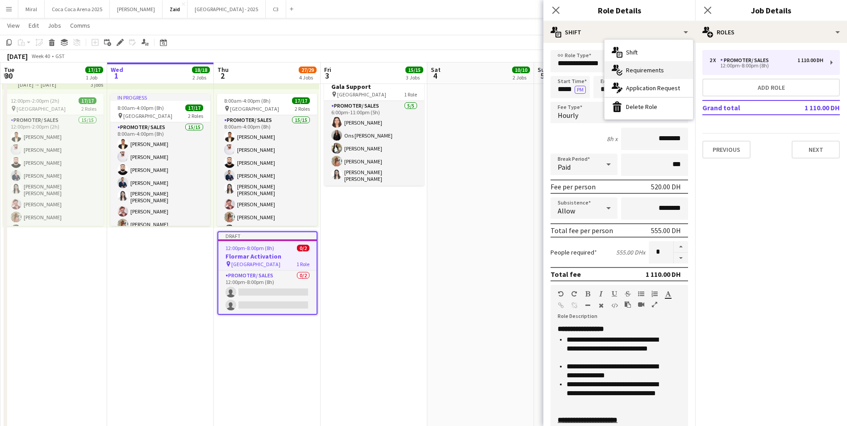
click at [660, 68] on span "Requirements" at bounding box center [645, 70] width 38 height 8
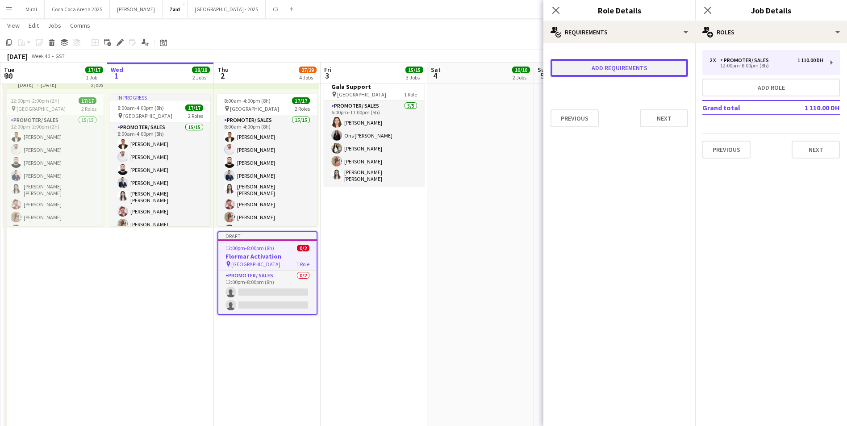
click at [649, 67] on button "Add requirements" at bounding box center [618, 68] width 137 height 18
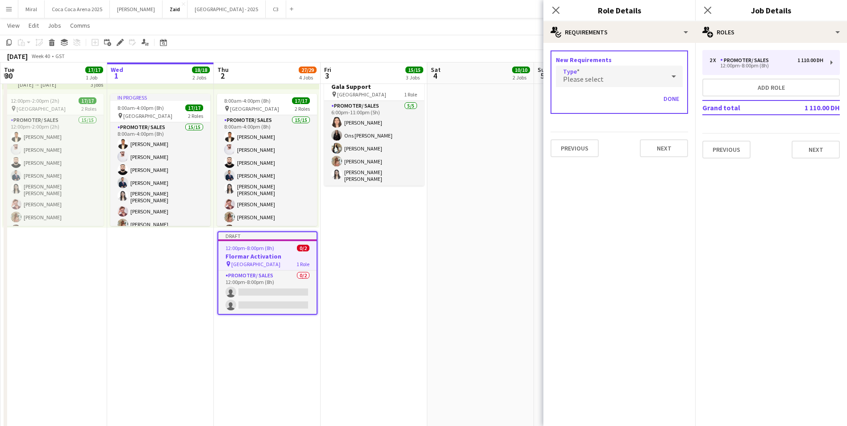
click at [649, 73] on div "Please select" at bounding box center [610, 76] width 109 height 21
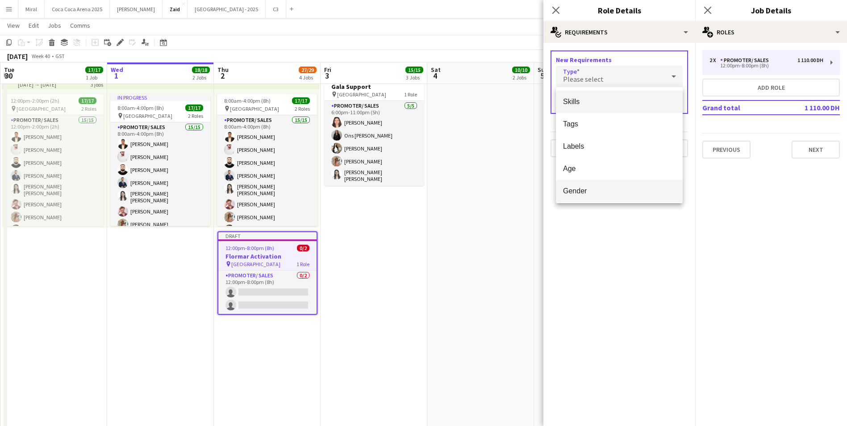
click at [599, 188] on span "Gender" at bounding box center [619, 191] width 112 height 8
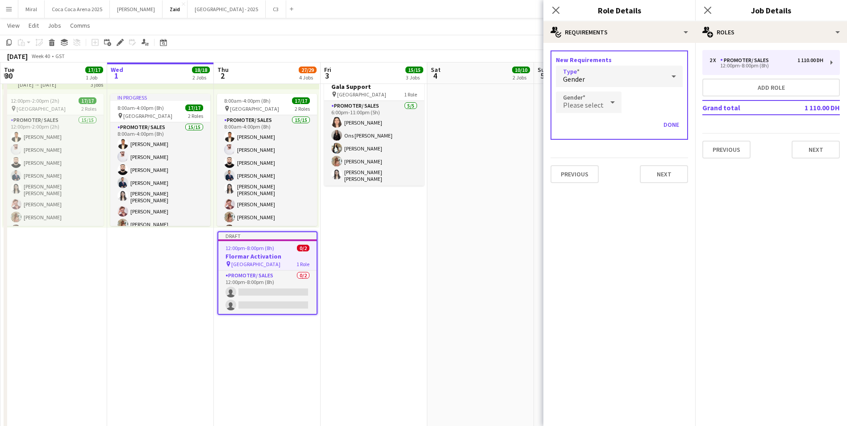
click at [604, 100] on div at bounding box center [613, 102] width 18 height 18
click at [586, 127] on span "[DEMOGRAPHIC_DATA]" at bounding box center [587, 127] width 49 height 8
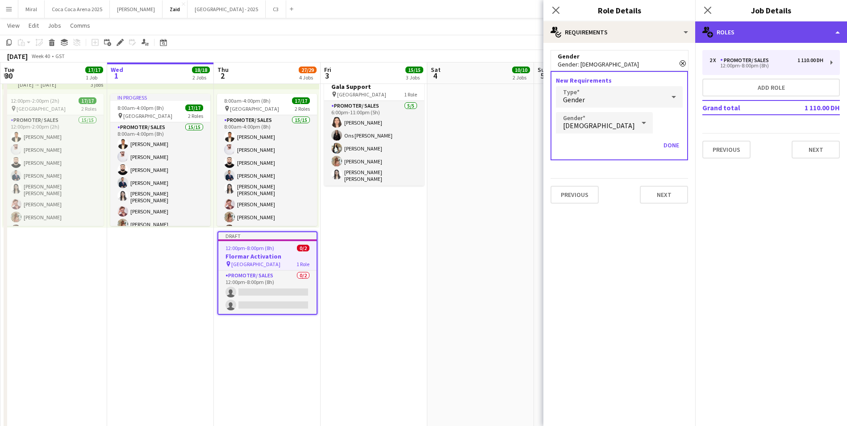
click at [770, 29] on div "multiple-users-add Roles" at bounding box center [771, 31] width 152 height 21
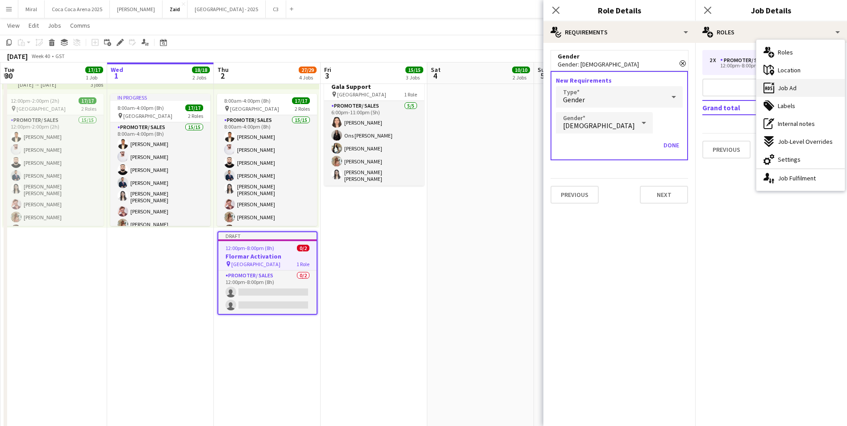
click at [805, 89] on div "ads-window Job Ad" at bounding box center [800, 88] width 88 height 18
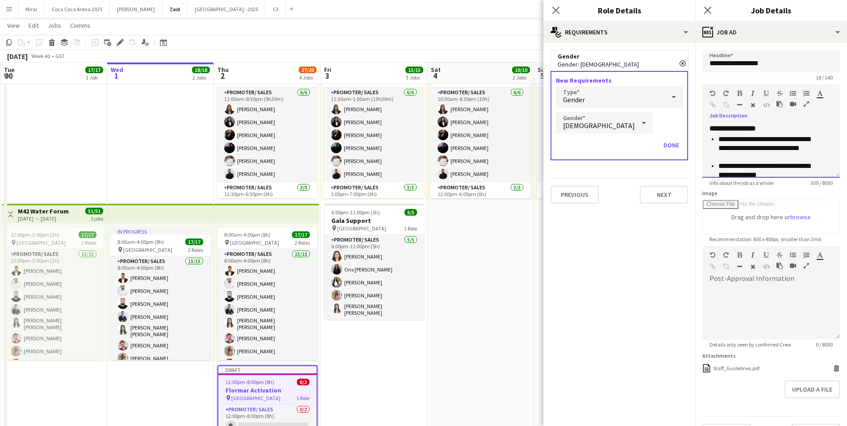
scroll to position [66, 0]
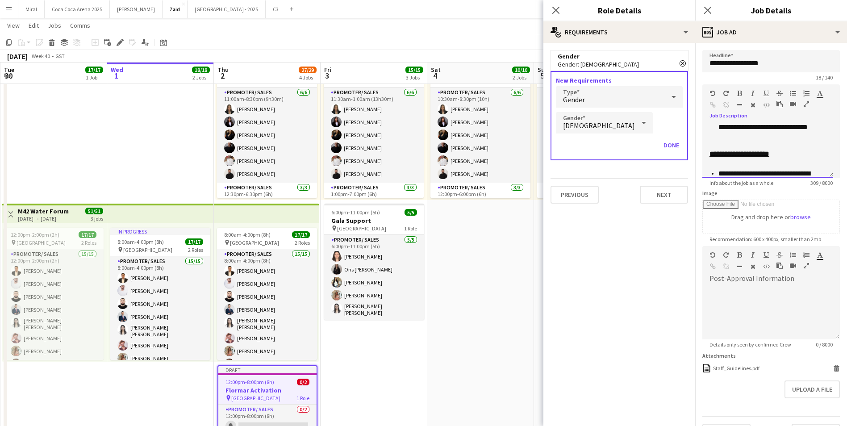
click at [778, 141] on p "**********" at bounding box center [768, 132] width 101 height 36
drag, startPoint x: 803, startPoint y: 145, endPoint x: 710, endPoint y: 145, distance: 92.4
click at [710, 145] on ul "**********" at bounding box center [767, 109] width 117 height 80
click at [741, 94] on icon "button" at bounding box center [739, 93] width 5 height 6
click at [759, 137] on p "**********" at bounding box center [768, 132] width 101 height 36
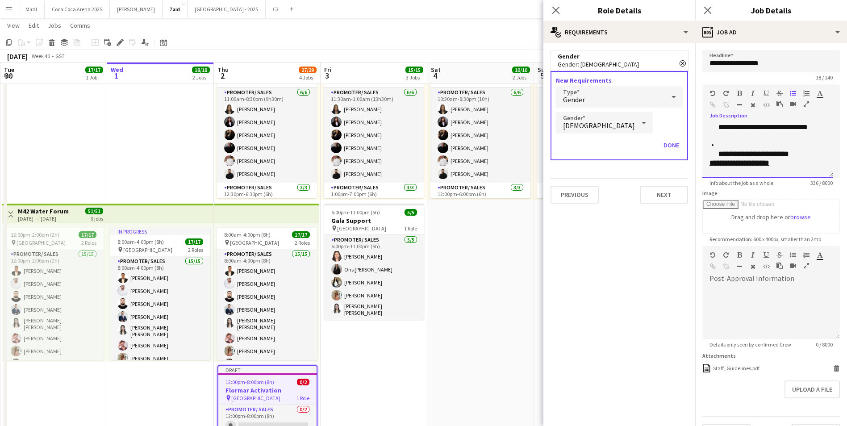
click at [813, 153] on p "**********" at bounding box center [772, 150] width 108 height 18
drag, startPoint x: 722, startPoint y: 146, endPoint x: 695, endPoint y: 146, distance: 27.2
click at [695, 146] on form "**********" at bounding box center [771, 245] width 152 height 391
drag, startPoint x: 715, startPoint y: 144, endPoint x: 691, endPoint y: 144, distance: 24.1
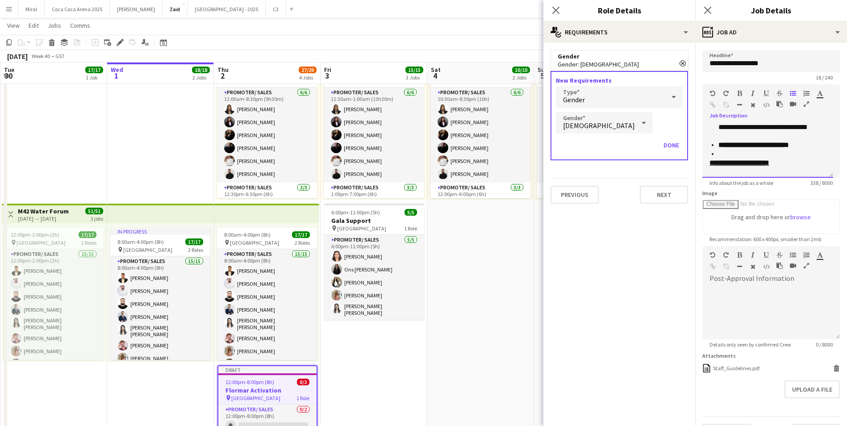
click at [716, 153] on ul "**********" at bounding box center [767, 113] width 117 height 89
click at [807, 142] on p "**********" at bounding box center [772, 145] width 108 height 9
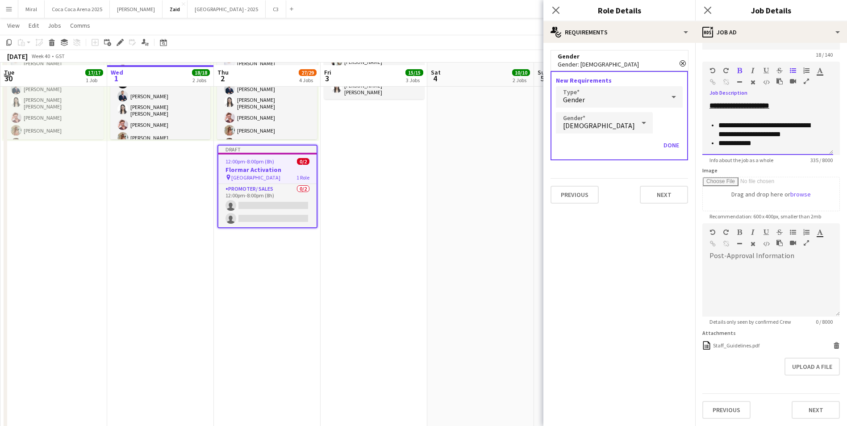
scroll to position [446, 0]
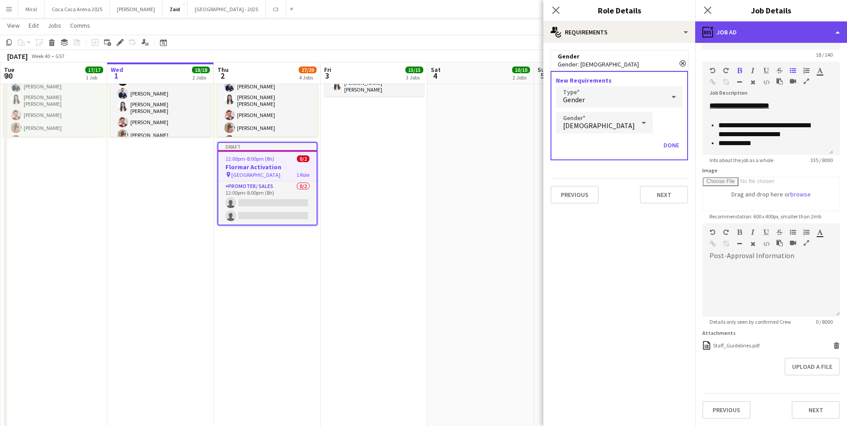
click at [751, 30] on div "ads-window Job Ad" at bounding box center [771, 31] width 152 height 21
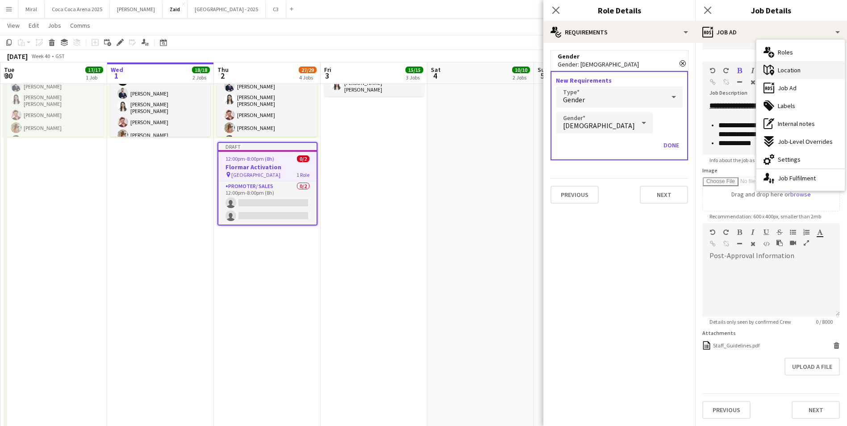
click at [799, 72] on span "Location" at bounding box center [789, 70] width 23 height 8
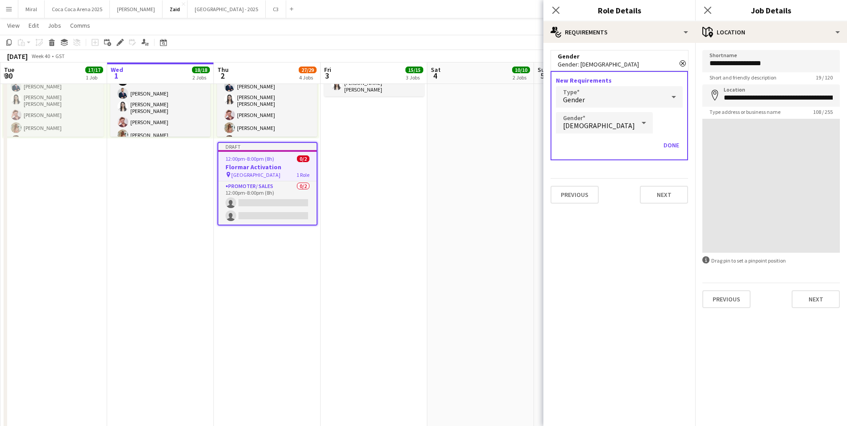
scroll to position [0, 0]
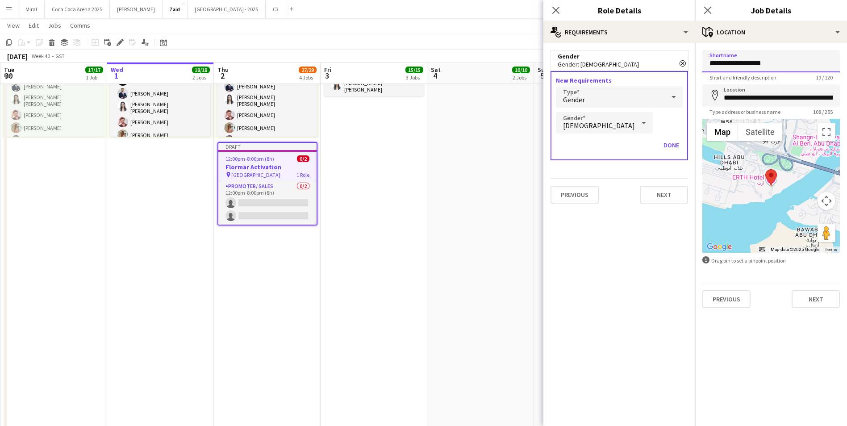
drag, startPoint x: 777, startPoint y: 63, endPoint x: 705, endPoint y: 58, distance: 72.0
click at [705, 58] on input "**********" at bounding box center [770, 61] width 137 height 22
drag, startPoint x: 765, startPoint y: 60, endPoint x: 709, endPoint y: 63, distance: 55.9
click at [709, 63] on input "**********" at bounding box center [770, 61] width 137 height 22
type input "**********"
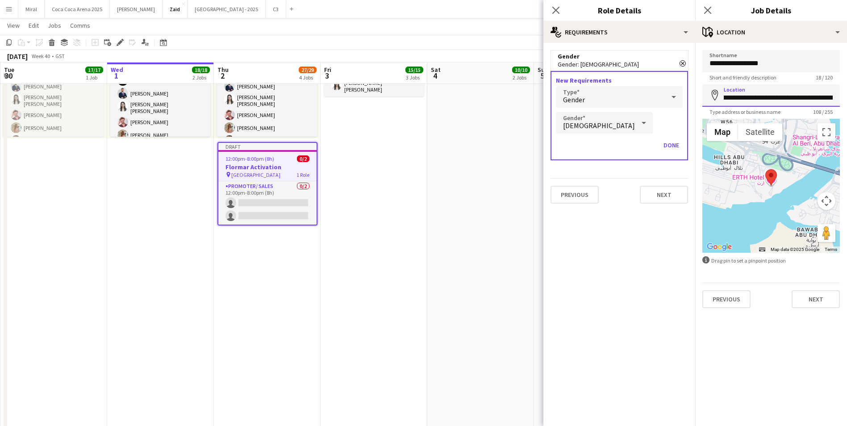
scroll to position [0, 191]
drag, startPoint x: 723, startPoint y: 96, endPoint x: 855, endPoint y: 97, distance: 131.7
click at [847, 97] on html "Menu Boards Boards Boards All jobs Status Workforce Workforce My Workforce Recr…" at bounding box center [423, 225] width 847 height 1343
paste input
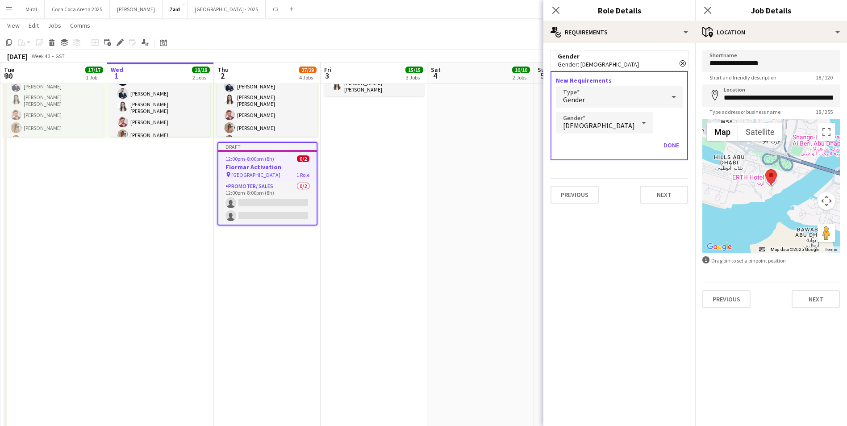
type input "**********"
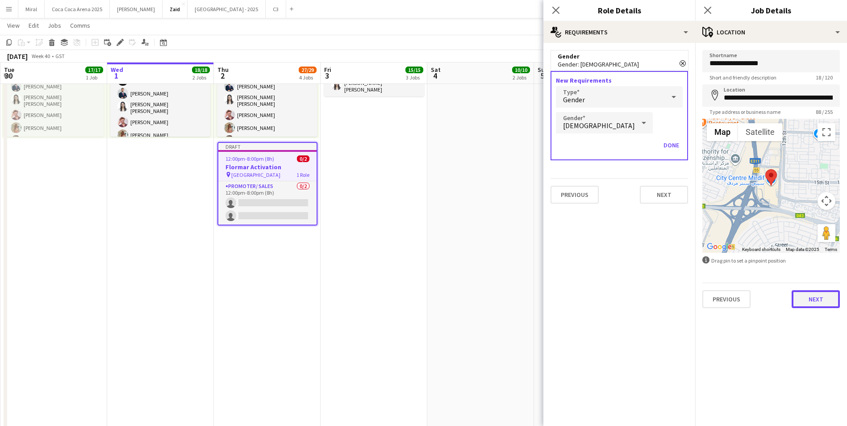
click at [812, 299] on button "Next" at bounding box center [815, 299] width 48 height 18
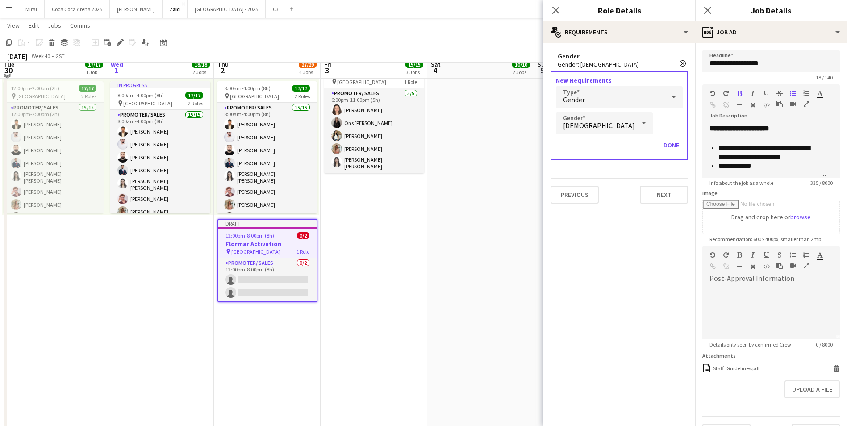
scroll to position [357, 0]
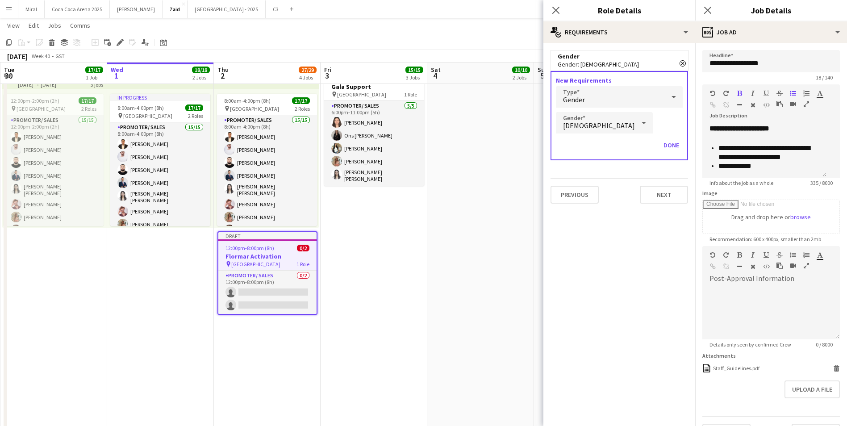
click at [473, 175] on app-date-cell "1:00pm-10:00pm (9h) 1/1 pin ALAIA Boutique 1 Role Host/ Hostess [DATE] 1:00pm-1…" at bounding box center [480, 357] width 107 height 1228
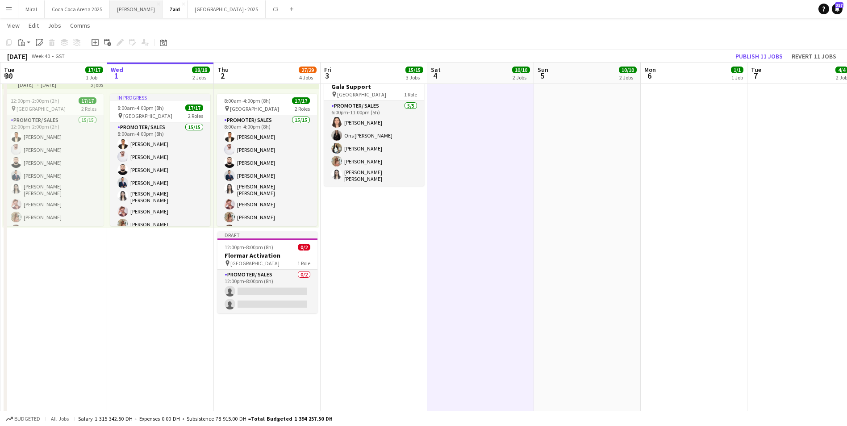
click at [118, 10] on button "[PERSON_NAME]" at bounding box center [136, 8] width 53 height 17
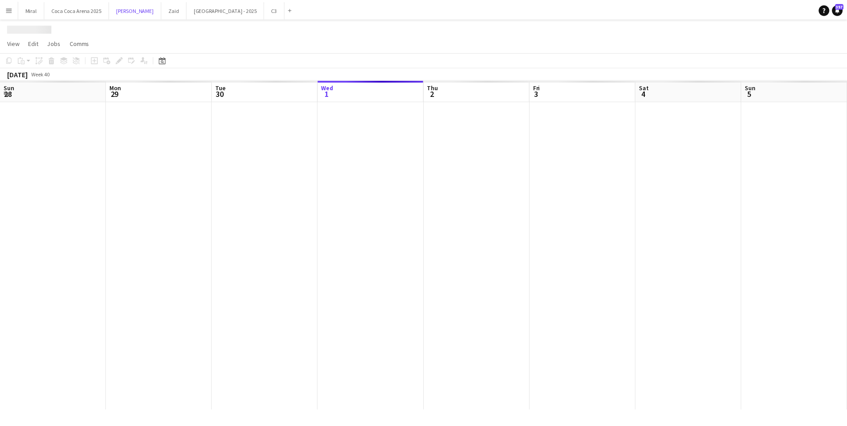
scroll to position [0, 213]
